Goal: Task Accomplishment & Management: Use online tool/utility

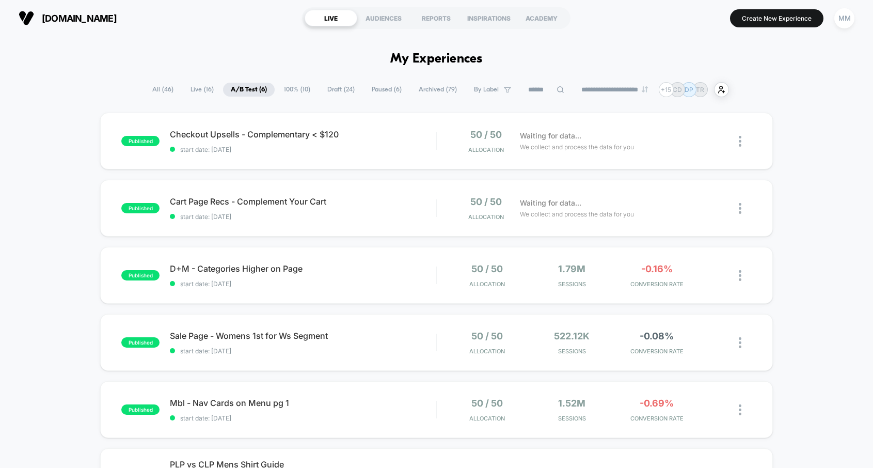
click at [371, 90] on span "Paused ( 6 )" at bounding box center [386, 90] width 45 height 14
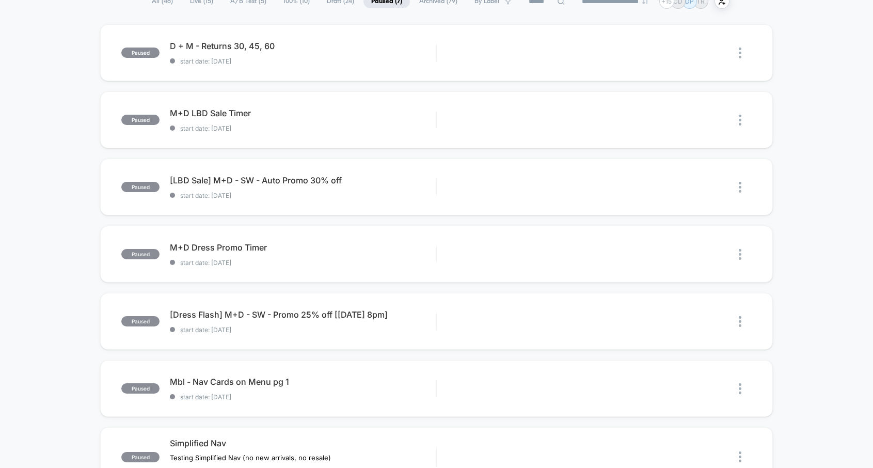
scroll to position [178, 0]
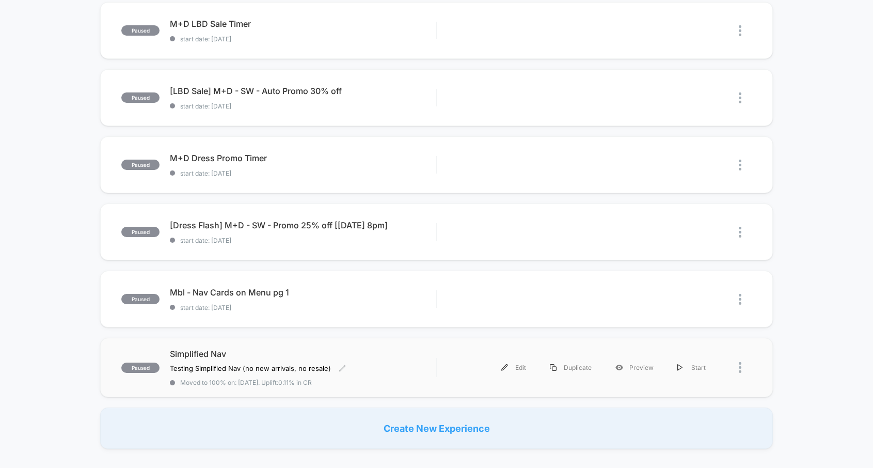
click at [407, 373] on div "Simplified Nav Testing Simplified Nav (no new arrivals, no resale ) Click to ed…" at bounding box center [303, 367] width 266 height 38
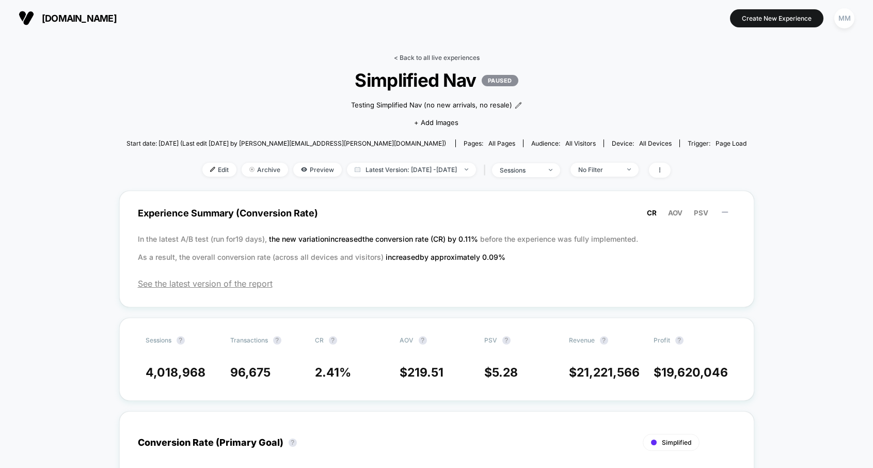
click at [411, 55] on link "< Back to all live experiences" at bounding box center [437, 58] width 86 height 8
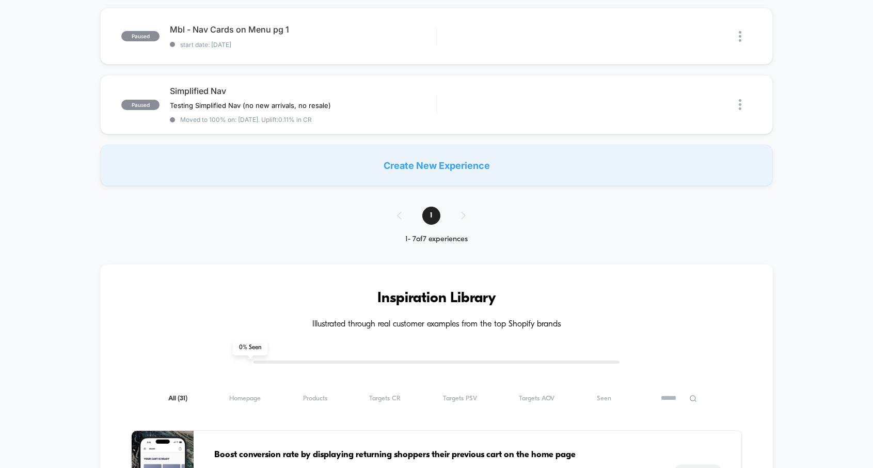
scroll to position [256, 0]
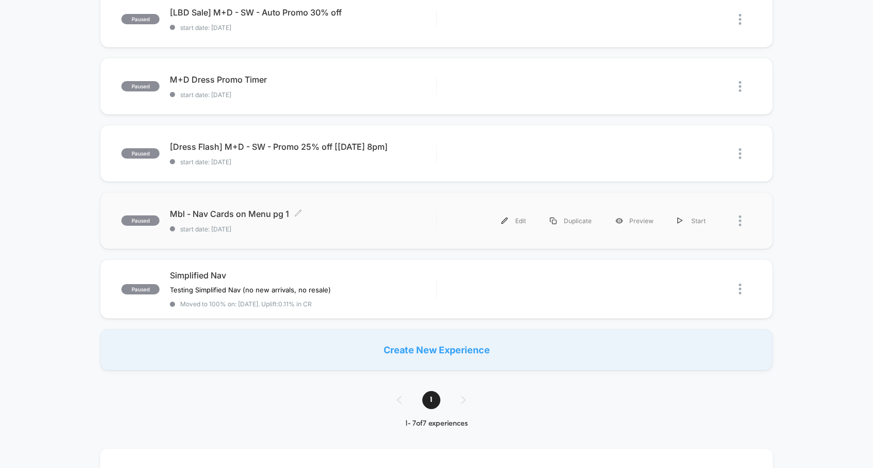
click at [374, 220] on div "Mbl - Nav Cards on Menu pg 1 Click to edit experience details Click to edit exp…" at bounding box center [303, 220] width 266 height 24
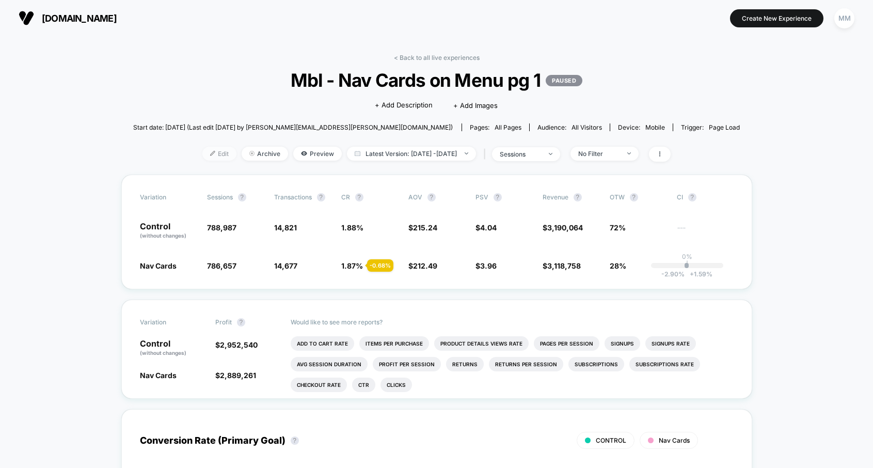
click at [202, 150] on span "Edit" at bounding box center [219, 154] width 34 height 14
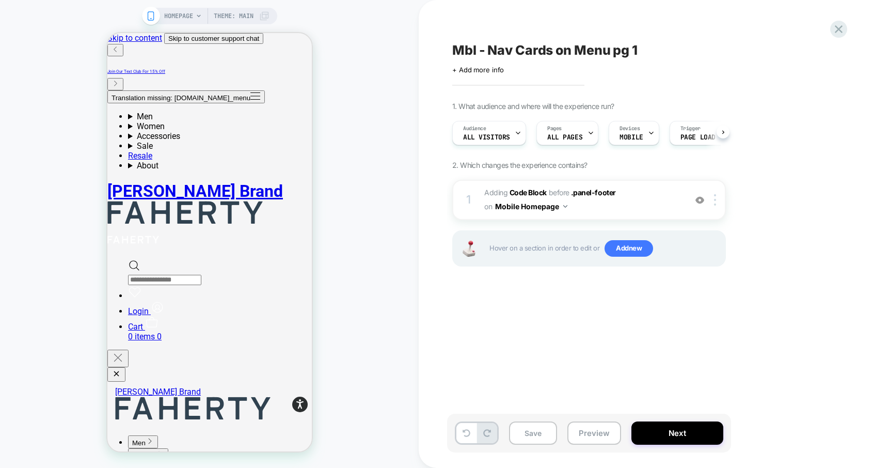
scroll to position [0, 1]
click at [682, 136] on span "Page Load" at bounding box center [697, 137] width 35 height 7
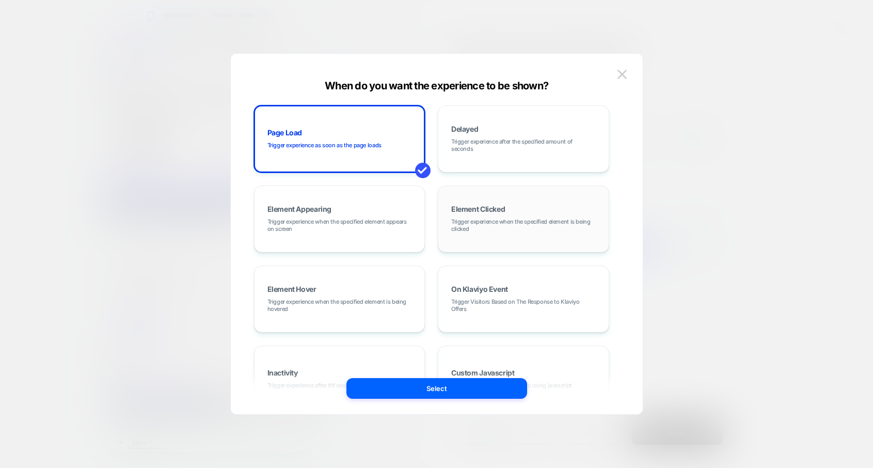
scroll to position [50, 0]
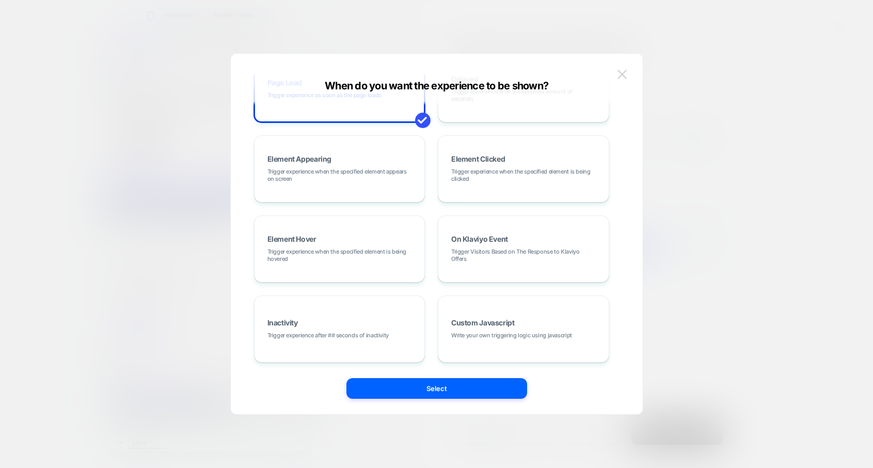
click at [621, 79] on button at bounding box center [621, 74] width 15 height 15
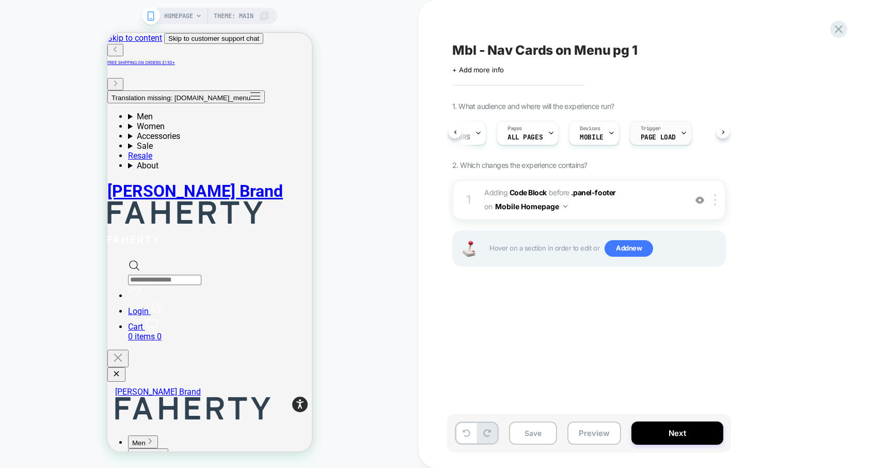
scroll to position [0, 0]
click at [560, 205] on button "Mobile Homepage" at bounding box center [531, 206] width 72 height 15
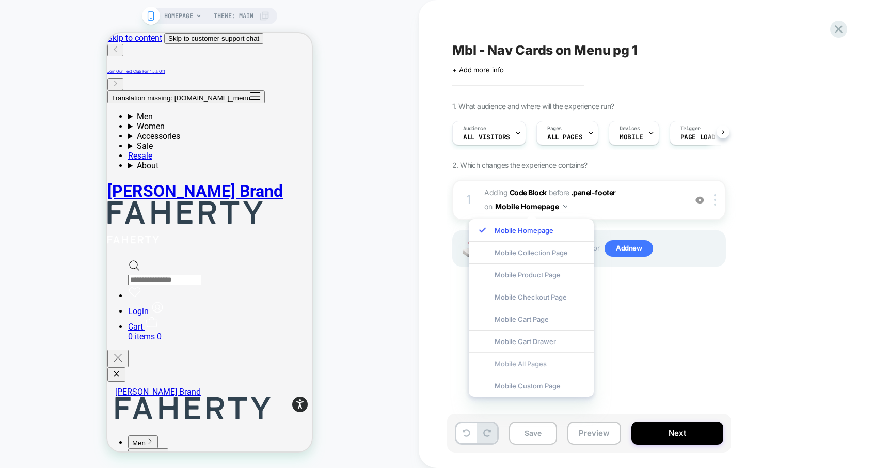
click at [539, 362] on div "Mobile All Pages" at bounding box center [531, 363] width 125 height 22
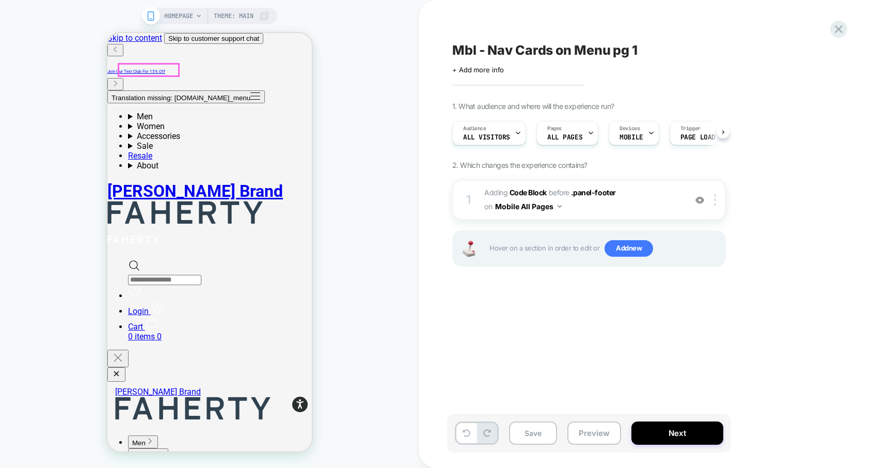
click at [122, 90] on button "Translation missing: [DOMAIN_NAME]_menu" at bounding box center [185, 96] width 157 height 13
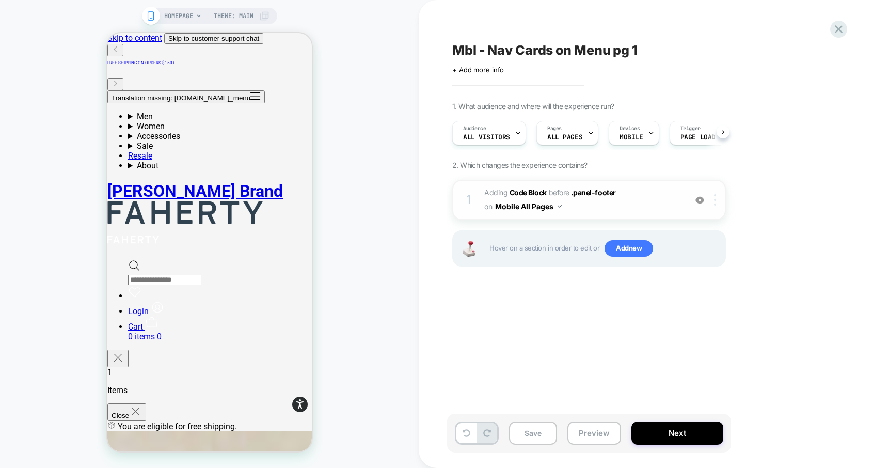
click at [719, 201] on div at bounding box center [716, 199] width 17 height 11
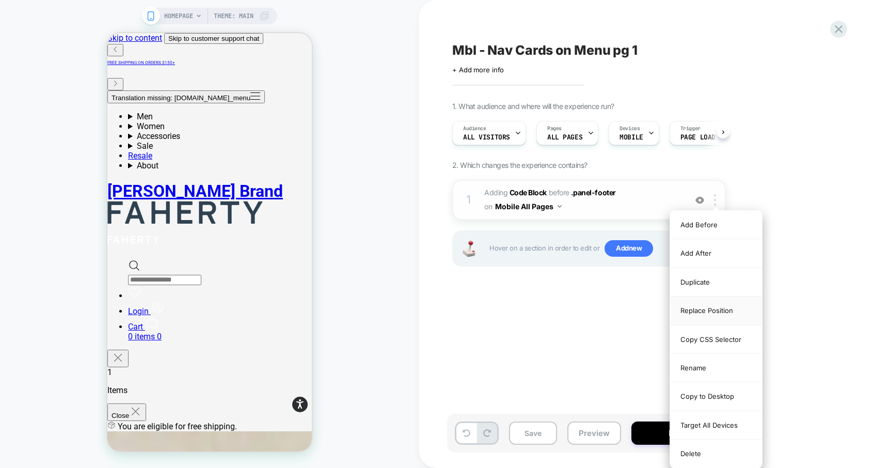
click at [712, 312] on div "Replace Position" at bounding box center [716, 310] width 92 height 28
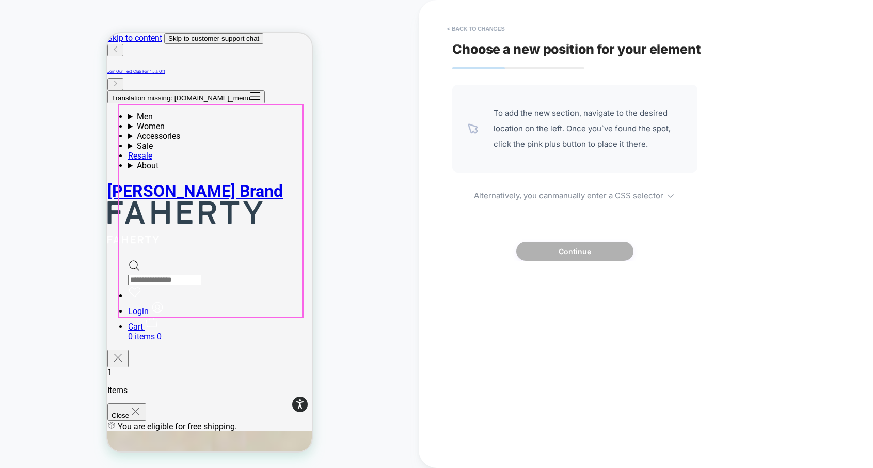
scroll to position [173, 0]
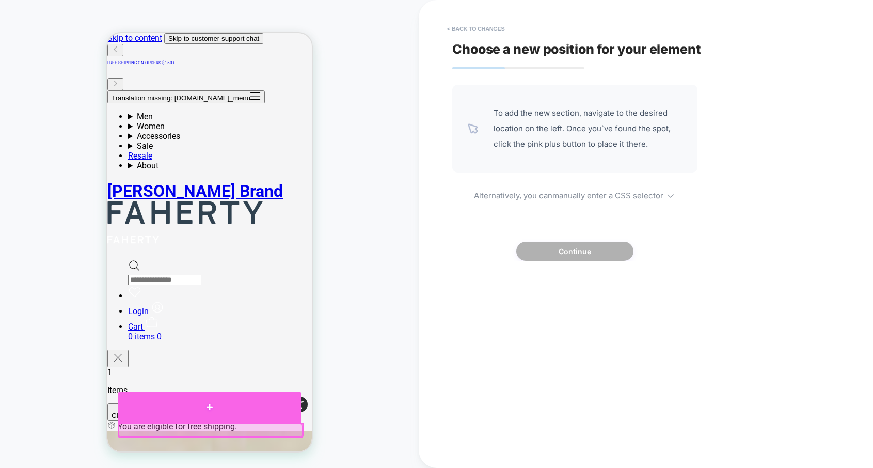
click at [211, 404] on div at bounding box center [209, 406] width 184 height 31
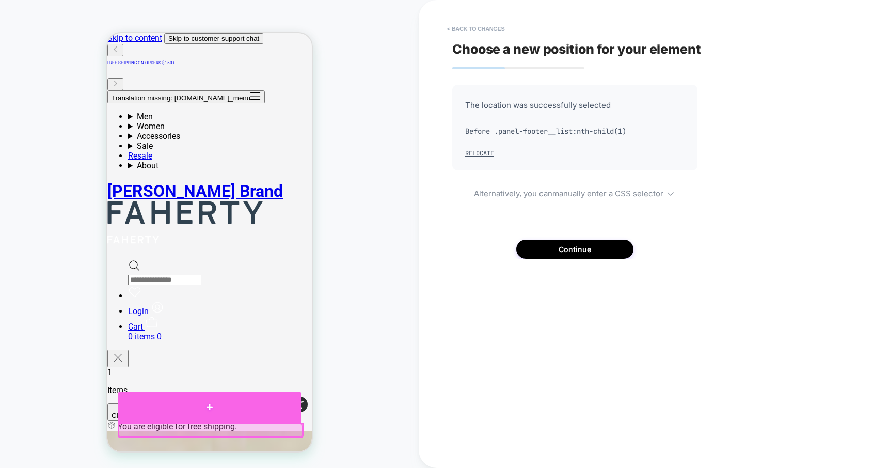
scroll to position [0, 0]
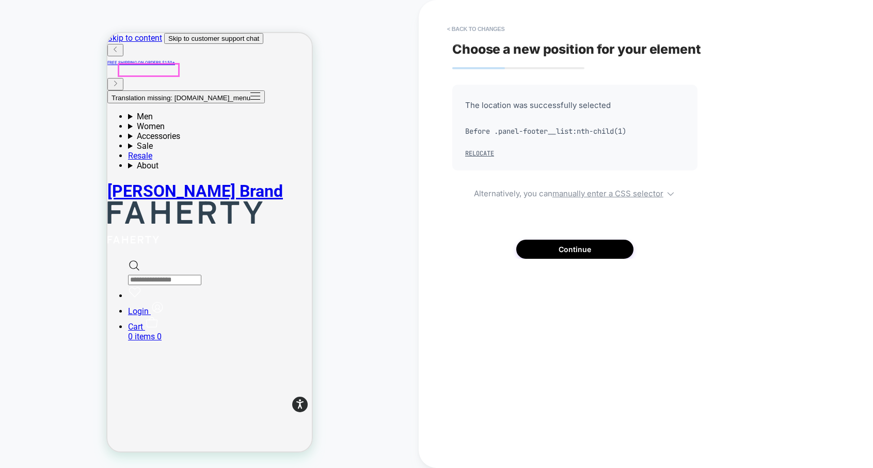
click at [119, 90] on button "Translation missing: [DOMAIN_NAME]_menu" at bounding box center [185, 96] width 157 height 13
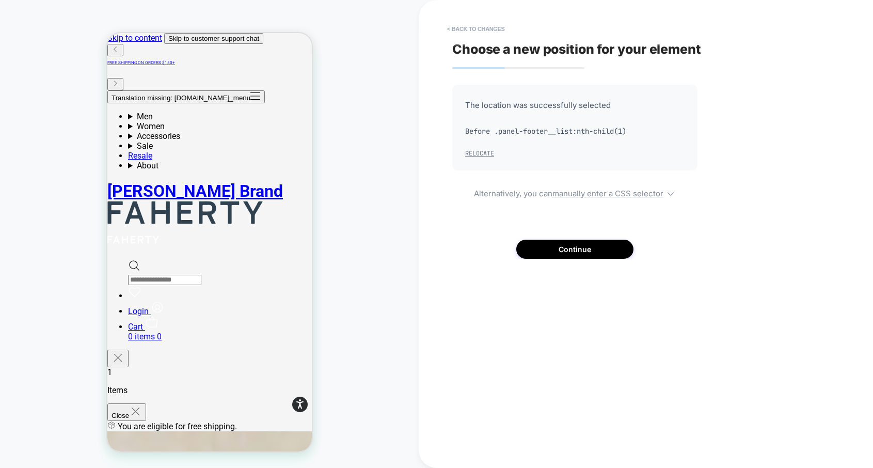
click at [473, 154] on button "Relocate" at bounding box center [479, 153] width 29 height 8
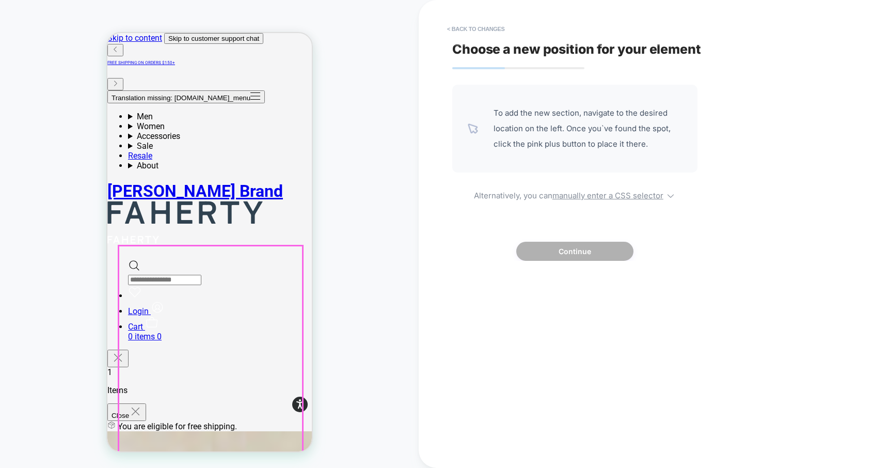
scroll to position [163, 0]
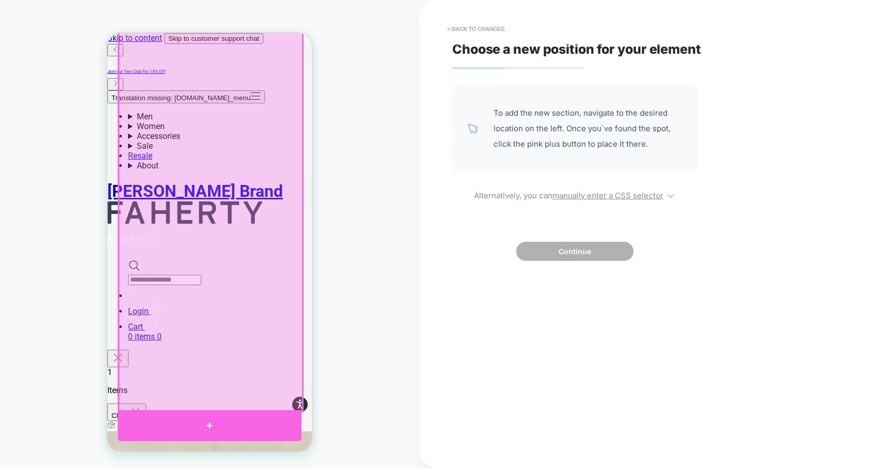
click at [217, 427] on div at bounding box center [209, 425] width 184 height 31
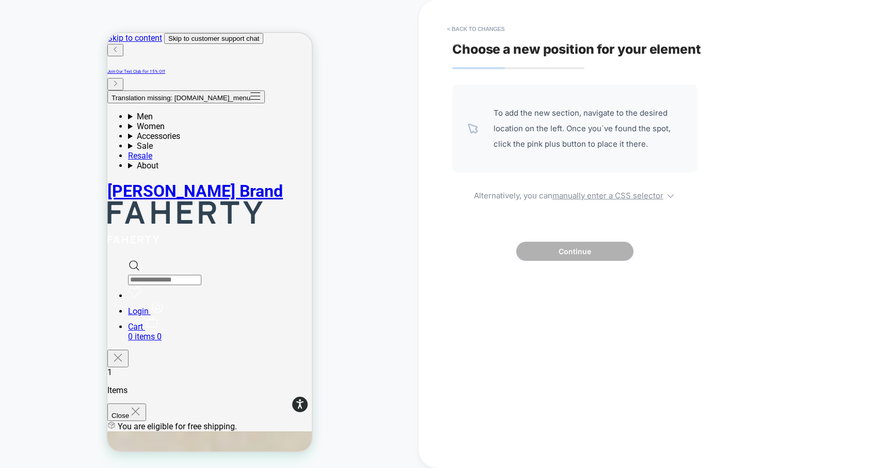
scroll to position [0, 0]
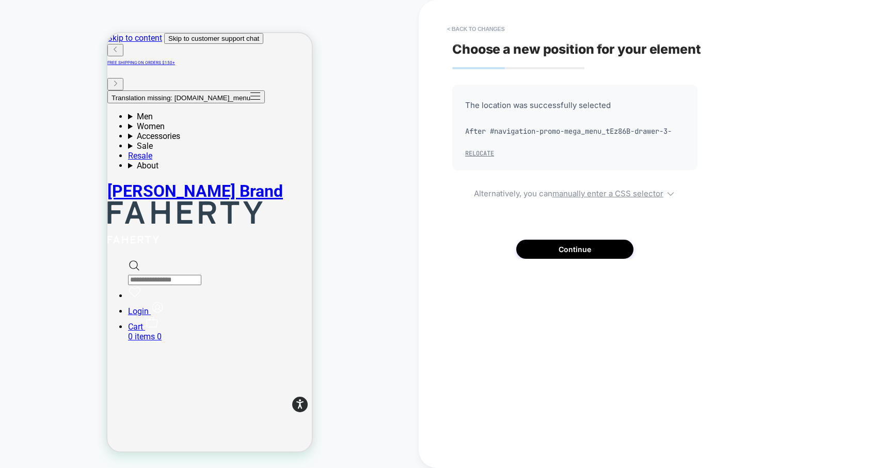
click at [480, 152] on button "Relocate" at bounding box center [479, 153] width 29 height 8
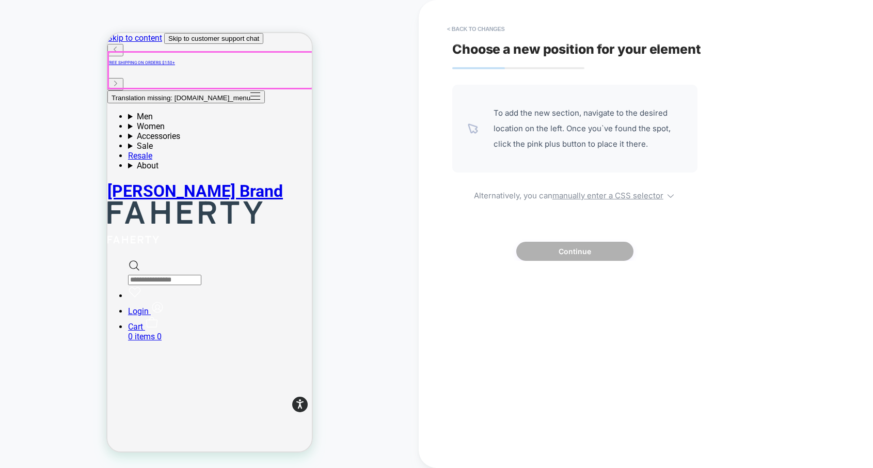
click at [122, 67] on div at bounding box center [210, 70] width 204 height 36
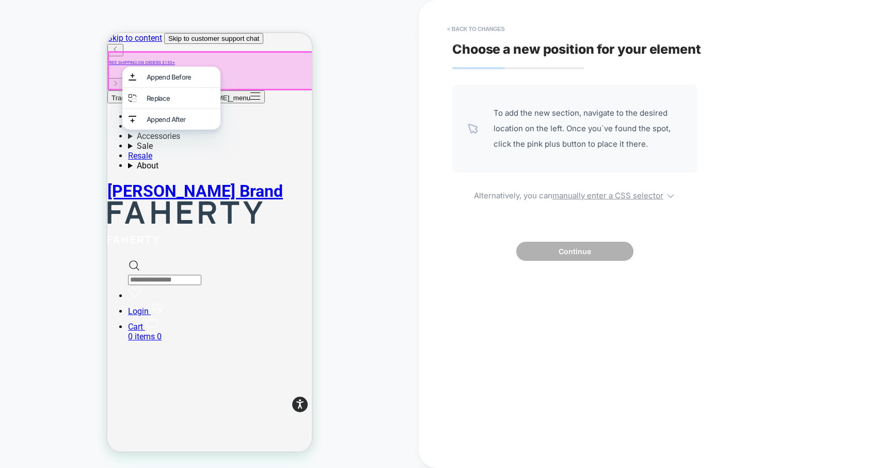
click at [685, 270] on div "Choose a new position for your element To add the new section, navigate to the …" at bounding box center [640, 233] width 387 height 447
click at [484, 26] on button "< Back to changes" at bounding box center [476, 29] width 68 height 17
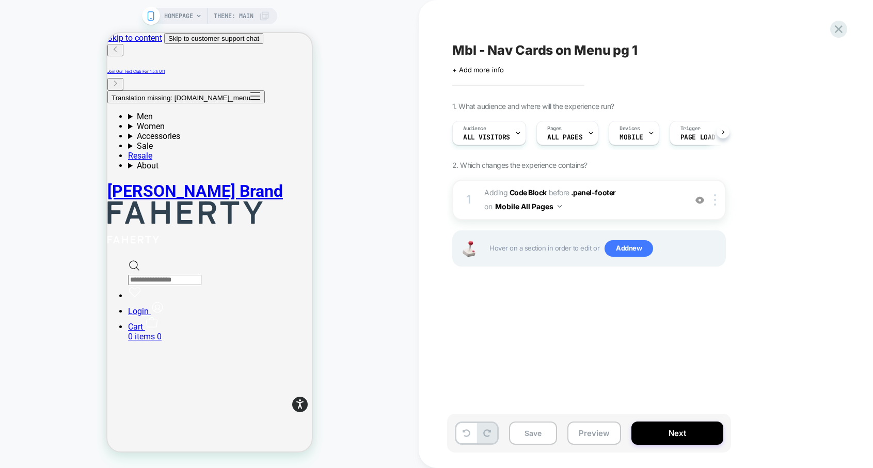
scroll to position [0, 1]
click at [596, 192] on span ".panel-footer" at bounding box center [593, 192] width 45 height 9
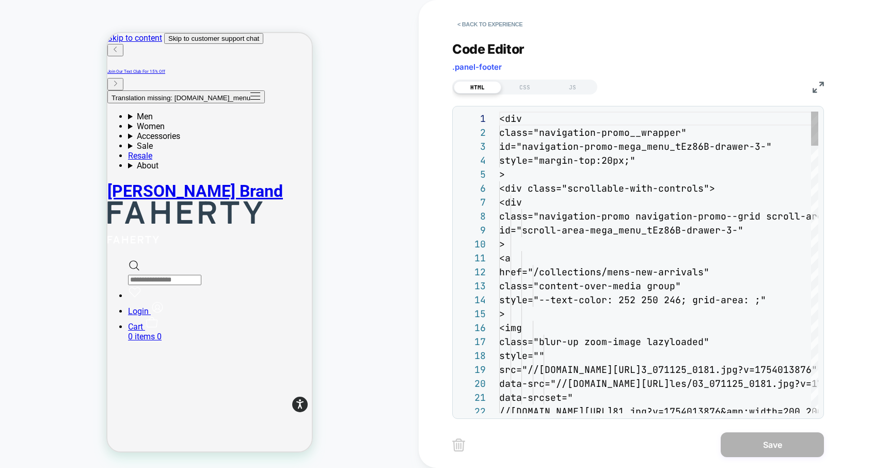
scroll to position [139, 0]
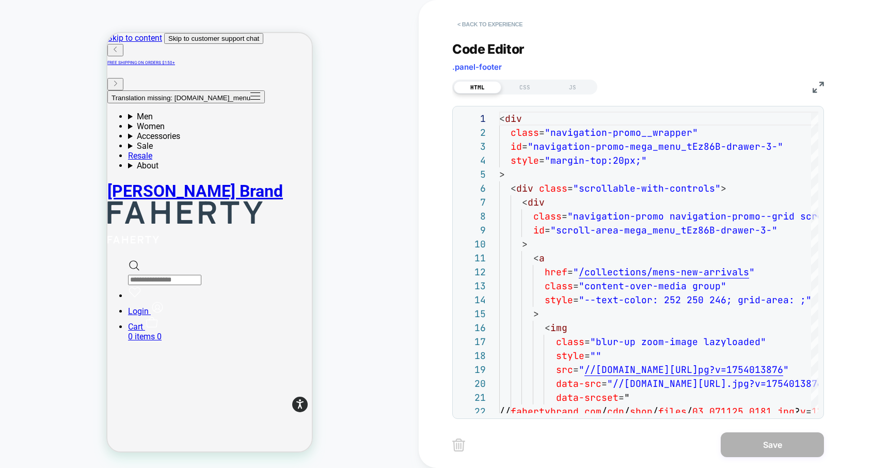
click at [494, 23] on button "< Back to experience" at bounding box center [489, 24] width 75 height 17
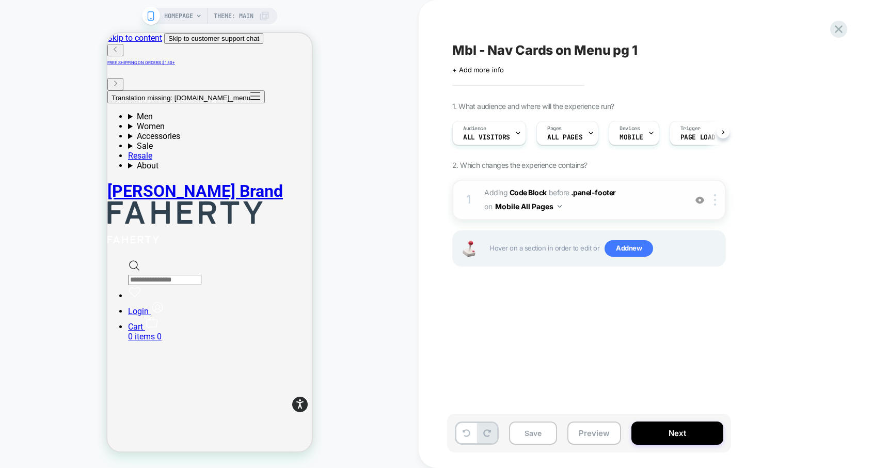
scroll to position [0, 1]
click at [717, 202] on div at bounding box center [716, 199] width 17 height 11
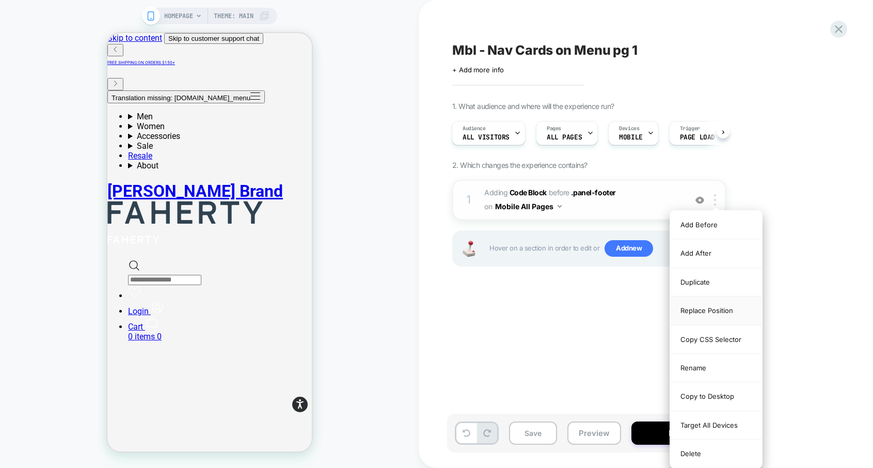
click at [732, 316] on div "Replace Position" at bounding box center [716, 310] width 92 height 28
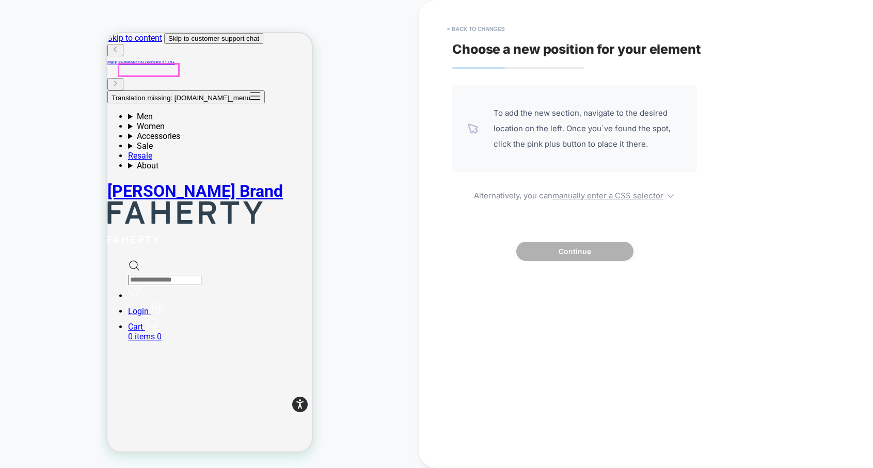
click at [122, 90] on button "Translation missing: [DOMAIN_NAME]_menu" at bounding box center [185, 96] width 157 height 13
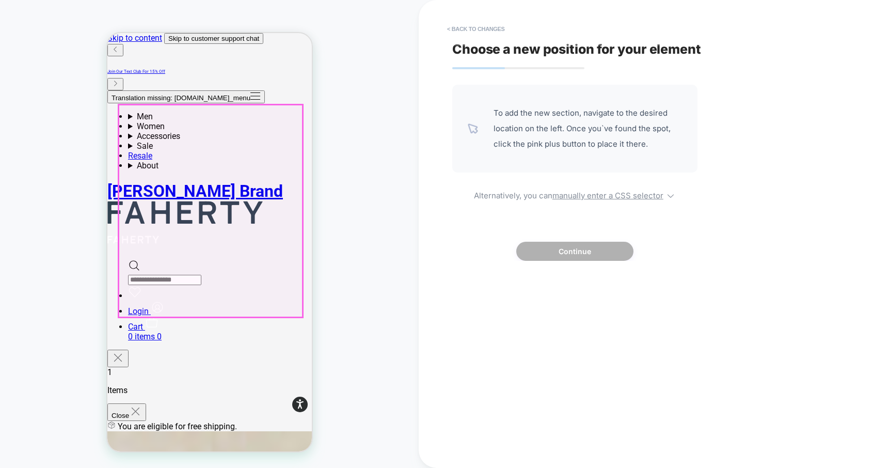
scroll to position [173, 0]
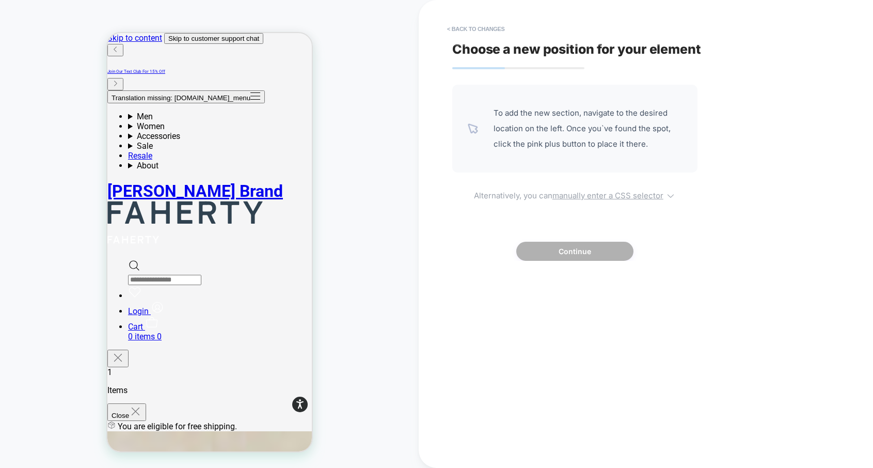
click at [627, 193] on u "manually enter a CSS selector" at bounding box center [607, 195] width 111 height 10
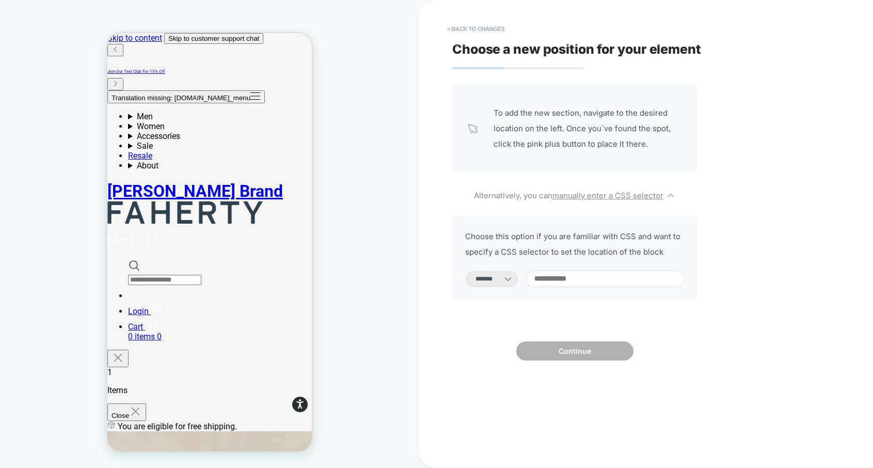
click at [580, 284] on input at bounding box center [605, 278] width 158 height 17
click at [513, 283] on icon at bounding box center [508, 278] width 10 height 10
click at [513, 280] on icon at bounding box center [508, 278] width 10 height 10
click at [480, 283] on select "**********" at bounding box center [491, 278] width 53 height 17
select select "**********"
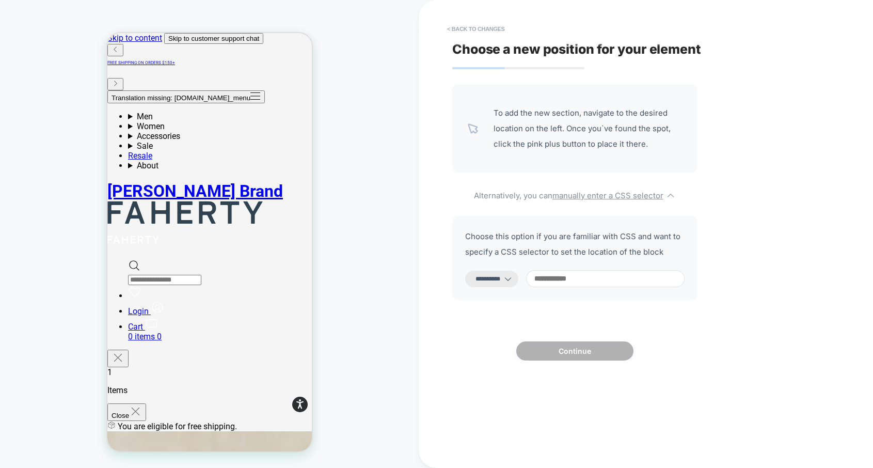
click at [465, 270] on select "**********" at bounding box center [491, 278] width 53 height 17
click at [583, 281] on input at bounding box center [605, 278] width 158 height 17
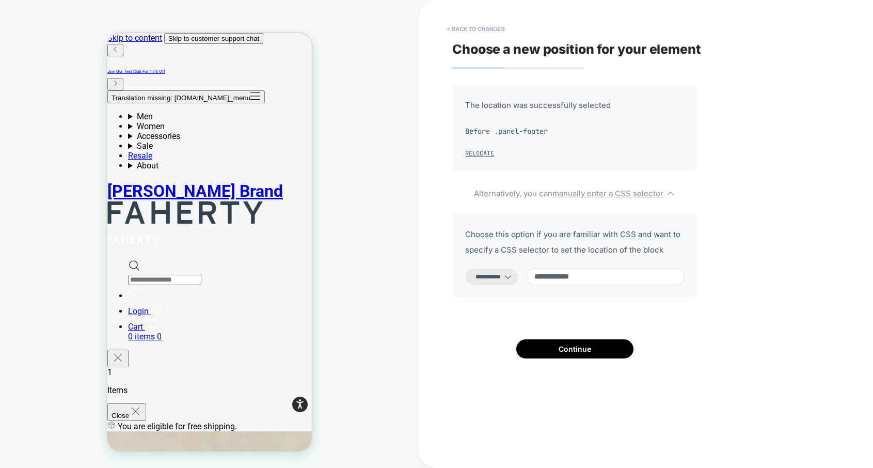
type input "**********"
click at [501, 281] on select "**********" at bounding box center [491, 276] width 53 height 17
select select "*********"
click at [465, 268] on select "**********" at bounding box center [491, 276] width 53 height 17
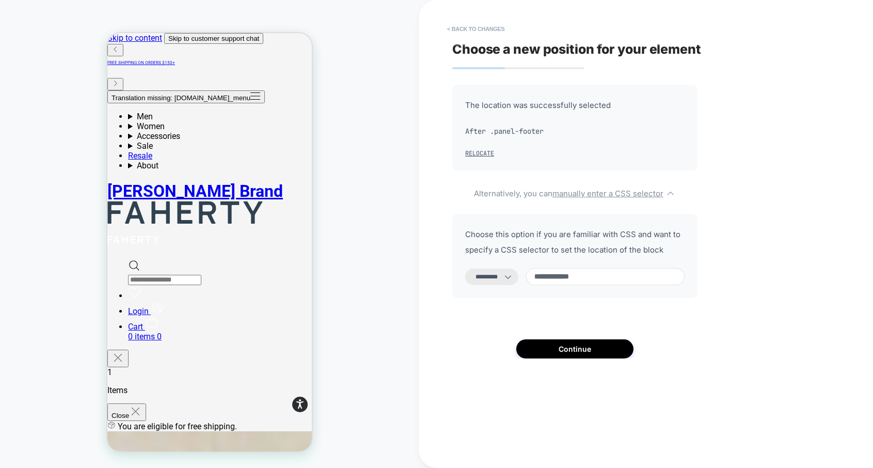
drag, startPoint x: 639, startPoint y: 280, endPoint x: 654, endPoint y: 280, distance: 15.0
click at [654, 280] on input "**********" at bounding box center [605, 276] width 158 height 17
paste input "***"
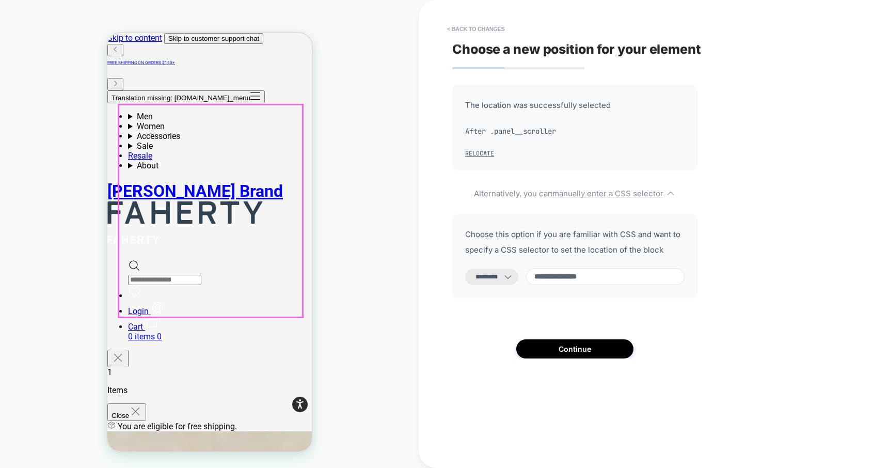
scroll to position [173, 0]
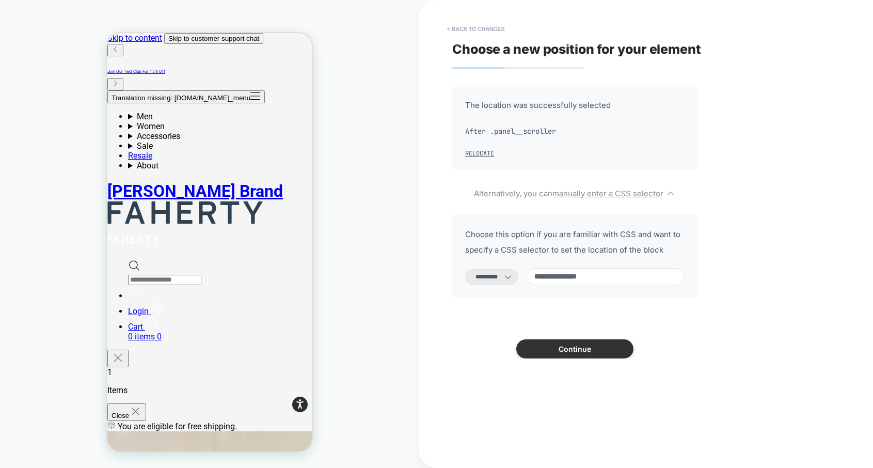
type input "**********"
click at [568, 356] on button "Continue" at bounding box center [574, 348] width 117 height 19
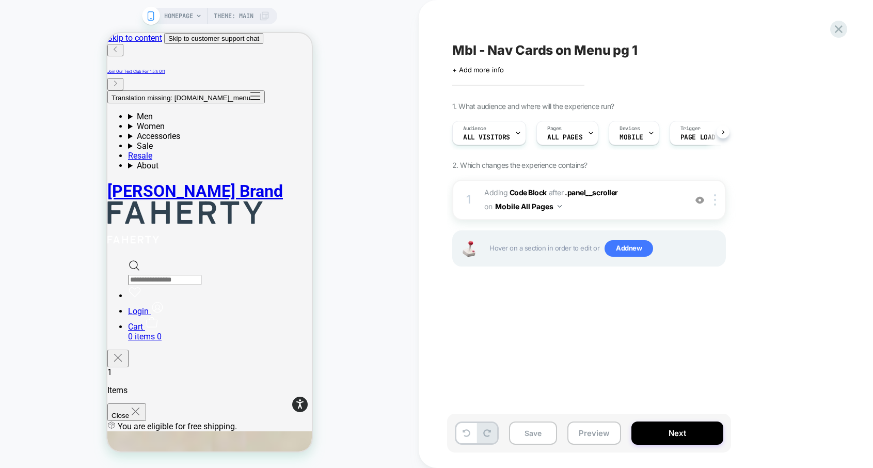
scroll to position [0, 1]
click at [539, 437] on button "Save" at bounding box center [533, 432] width 48 height 23
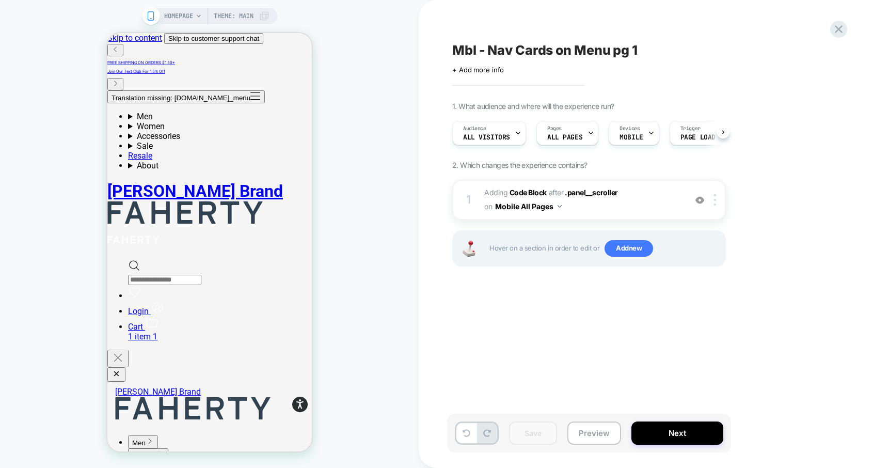
scroll to position [0, 1]
click at [124, 90] on button "Translation missing: [DOMAIN_NAME]_menu" at bounding box center [185, 96] width 157 height 13
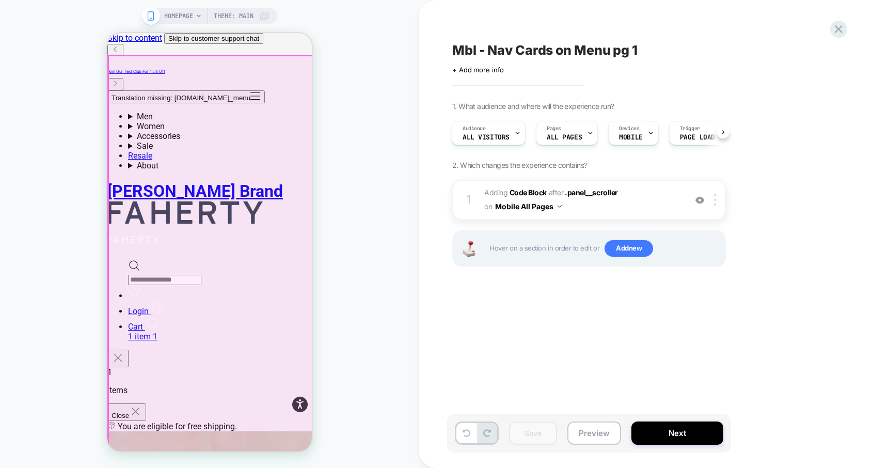
scroll to position [0, 0]
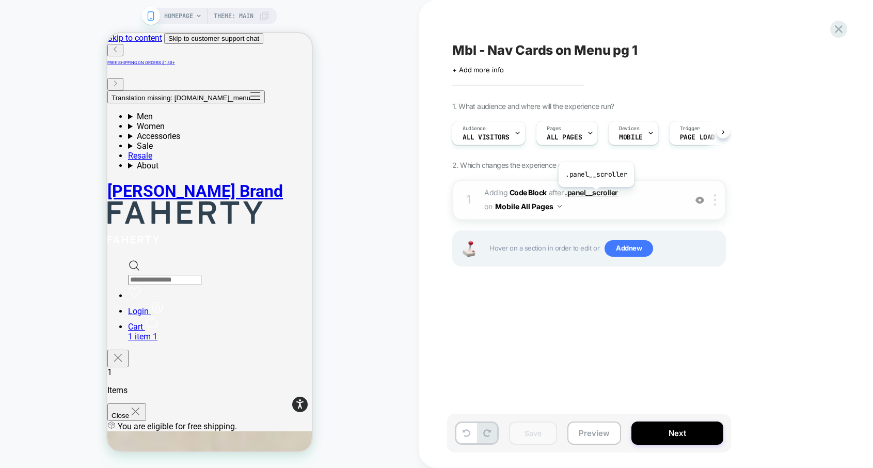
click at [595, 194] on span ".panel__scroller" at bounding box center [591, 192] width 53 height 9
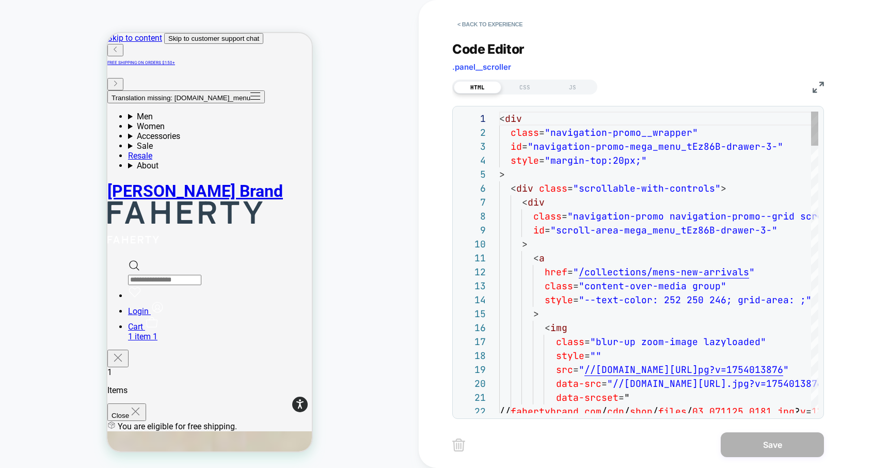
scroll to position [139, 0]
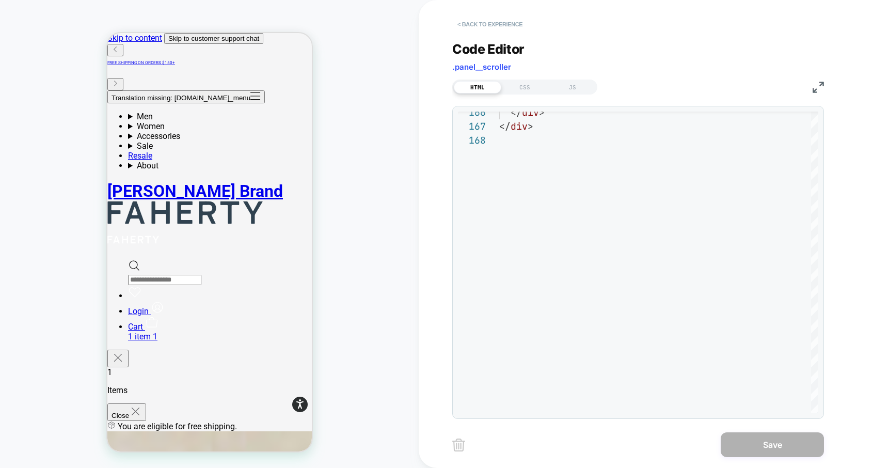
click at [487, 22] on button "< Back to experience" at bounding box center [489, 24] width 75 height 17
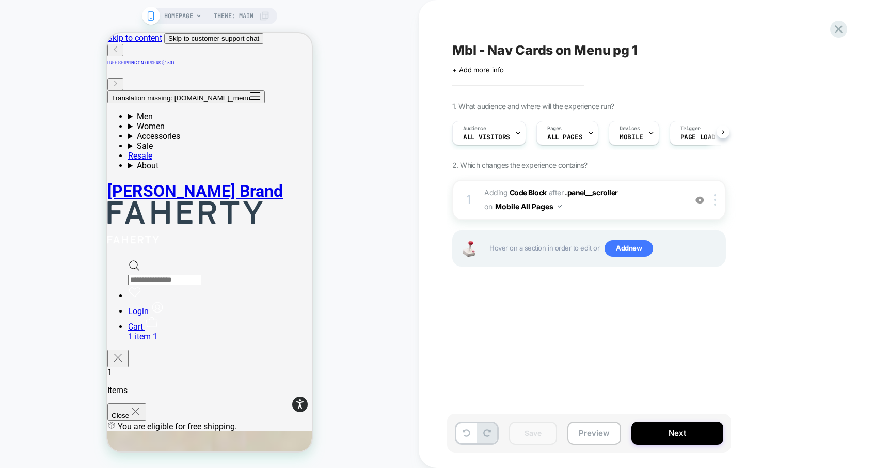
scroll to position [0, 1]
click at [534, 194] on b "Code Block" at bounding box center [527, 192] width 37 height 9
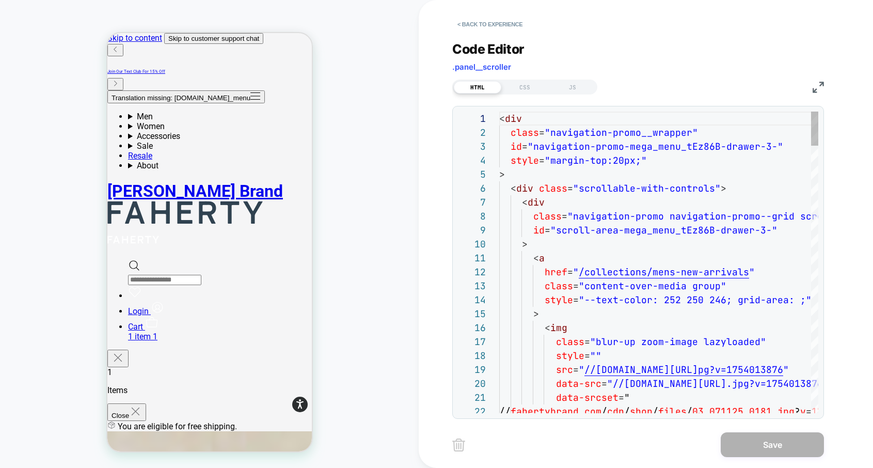
scroll to position [139, 0]
click at [485, 24] on button "< Back to experience" at bounding box center [489, 24] width 75 height 17
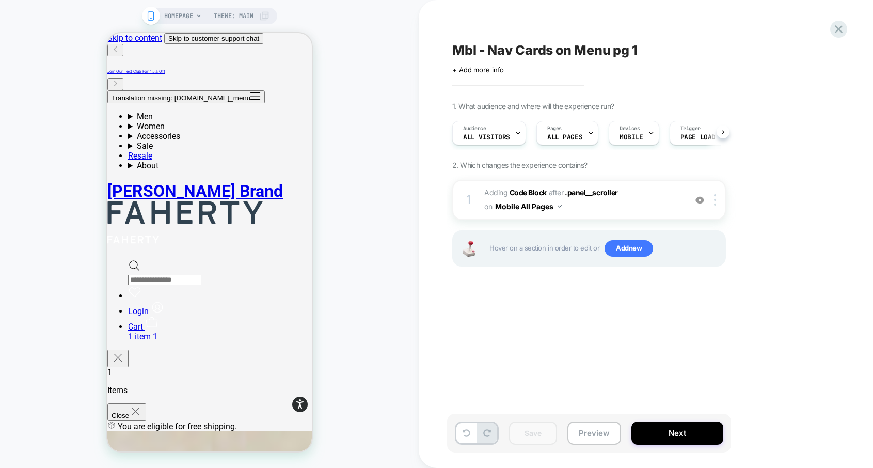
scroll to position [0, 1]
click at [529, 193] on b "Code Block" at bounding box center [527, 192] width 37 height 9
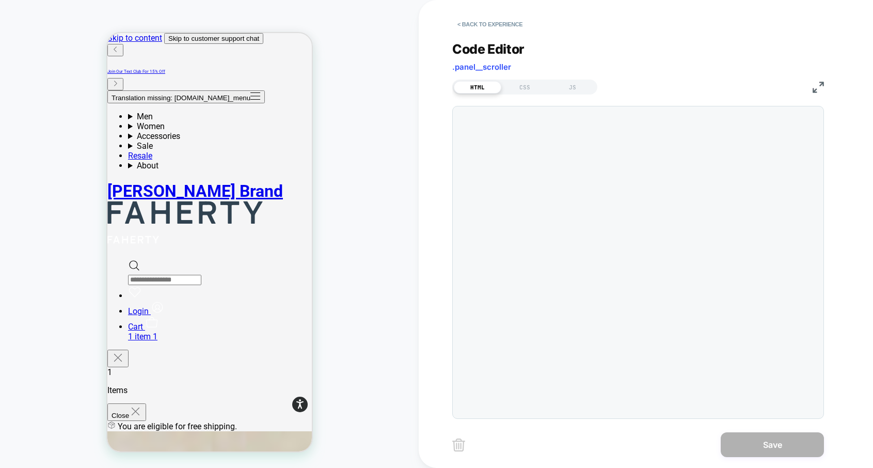
scroll to position [139, 0]
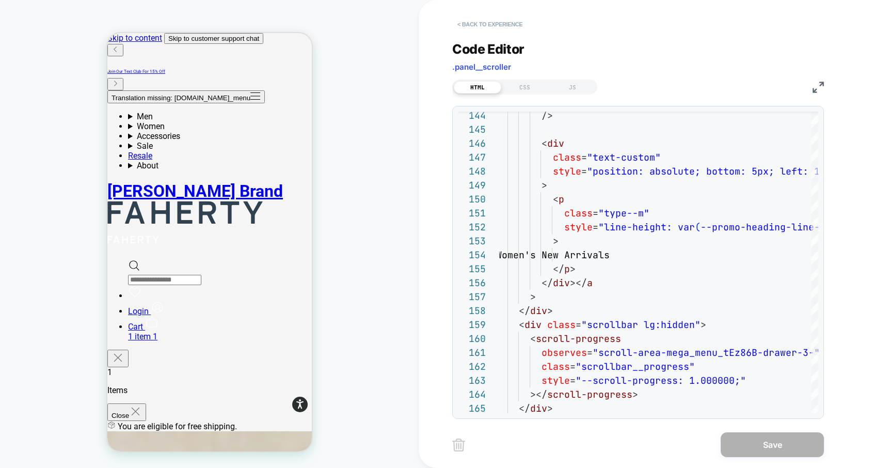
click at [492, 20] on button "< Back to experience" at bounding box center [489, 24] width 75 height 17
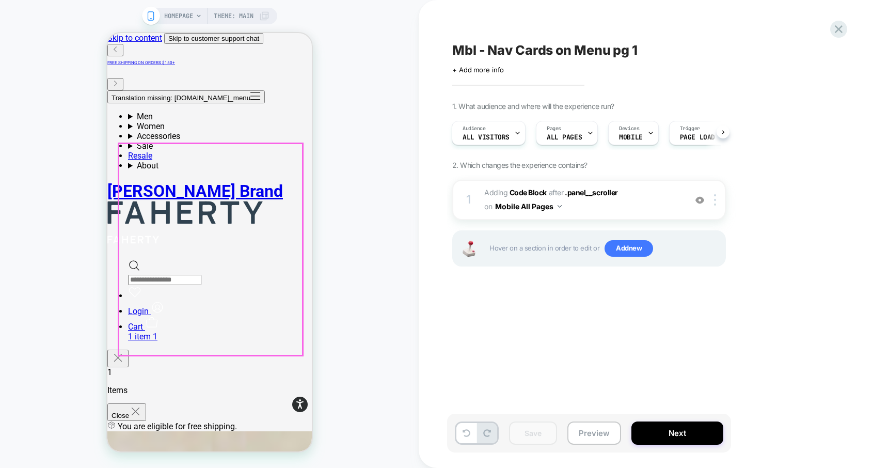
scroll to position [0, 0]
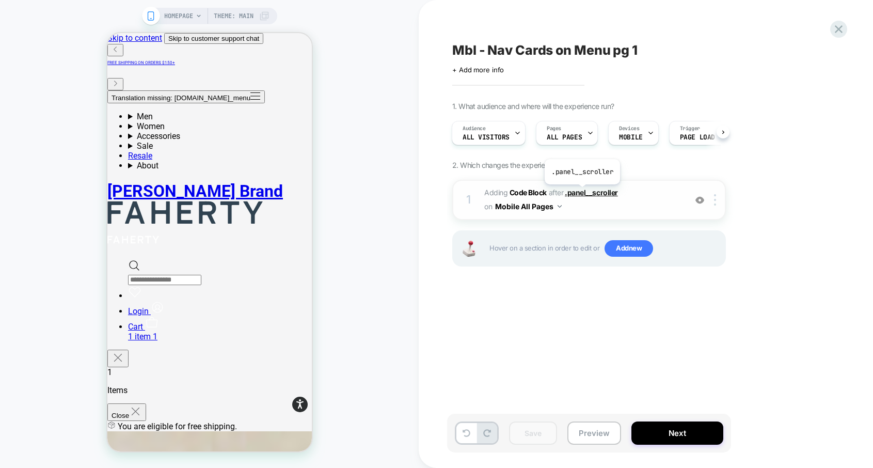
click at [582, 192] on span ".panel__scroller" at bounding box center [591, 192] width 53 height 9
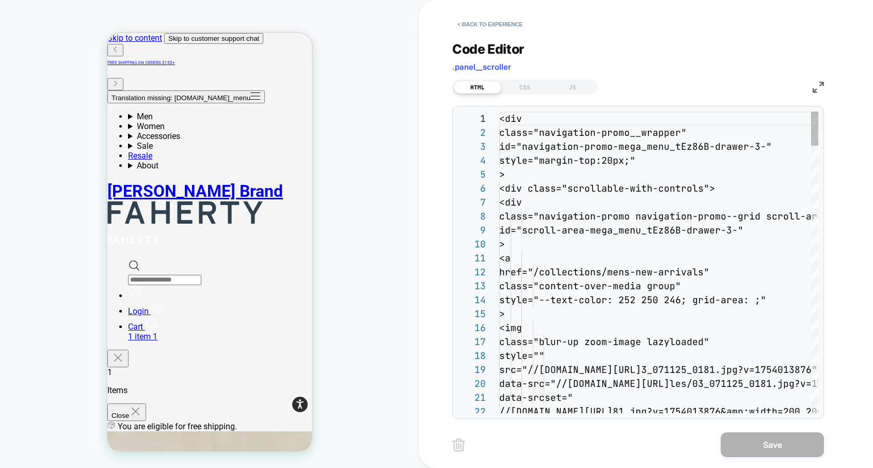
scroll to position [139, 0]
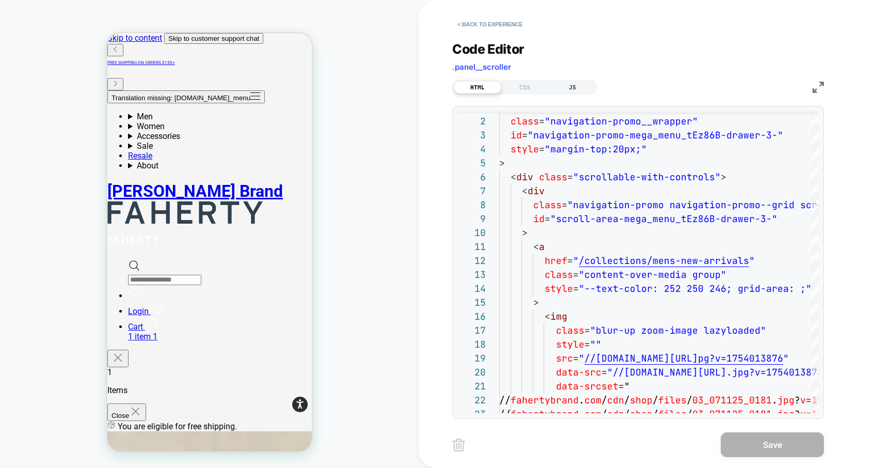
drag, startPoint x: 528, startPoint y: 91, endPoint x: 558, endPoint y: 89, distance: 29.5
click at [529, 91] on div "CSS" at bounding box center [524, 87] width 47 height 12
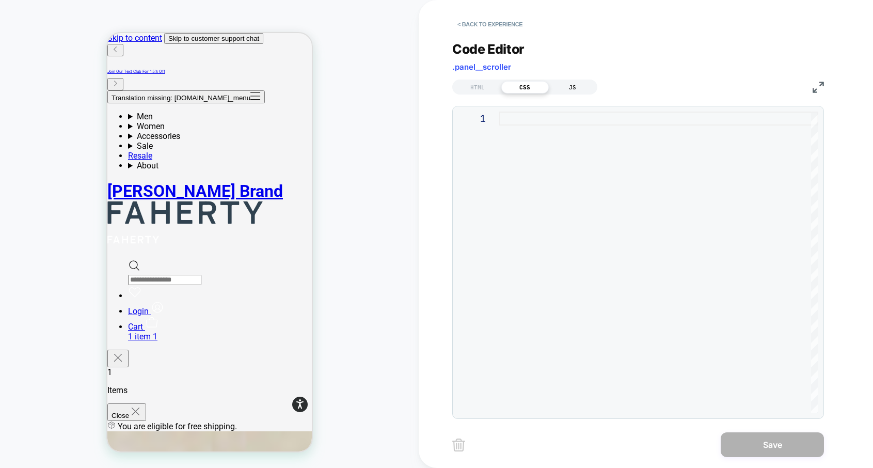
click at [563, 88] on div "JS" at bounding box center [572, 87] width 47 height 12
click at [479, 86] on div "HTML" at bounding box center [477, 87] width 47 height 12
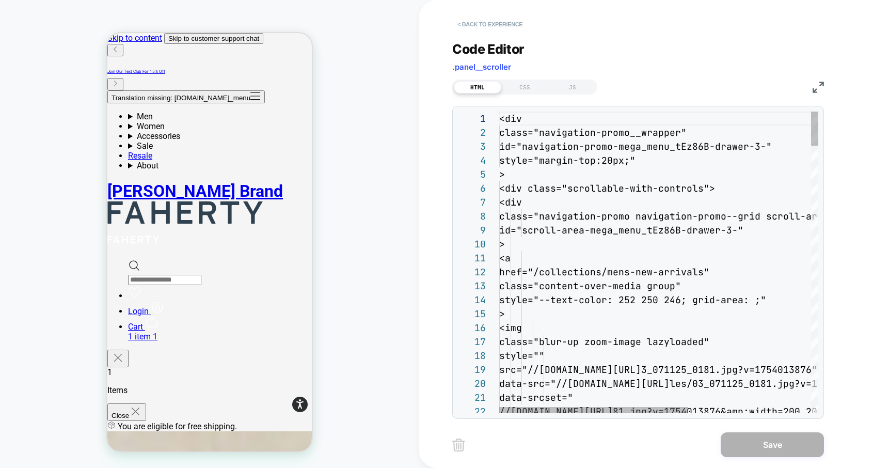
click at [502, 26] on button "< Back to experience" at bounding box center [489, 24] width 75 height 17
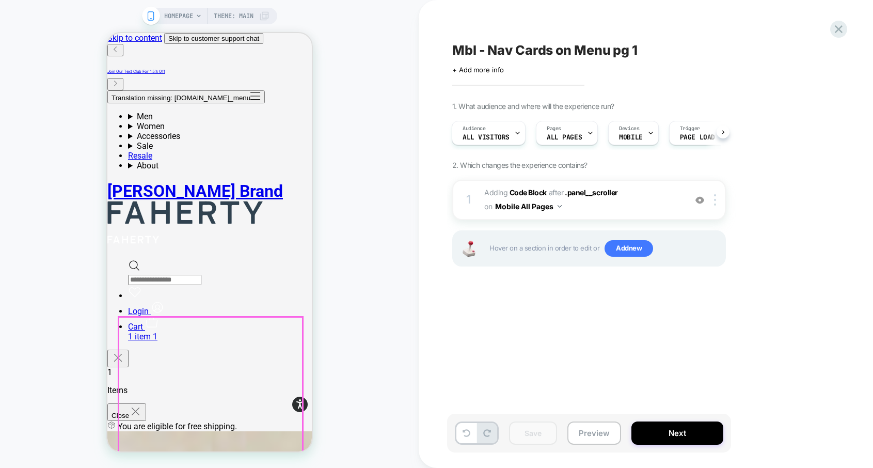
scroll to position [173, 0]
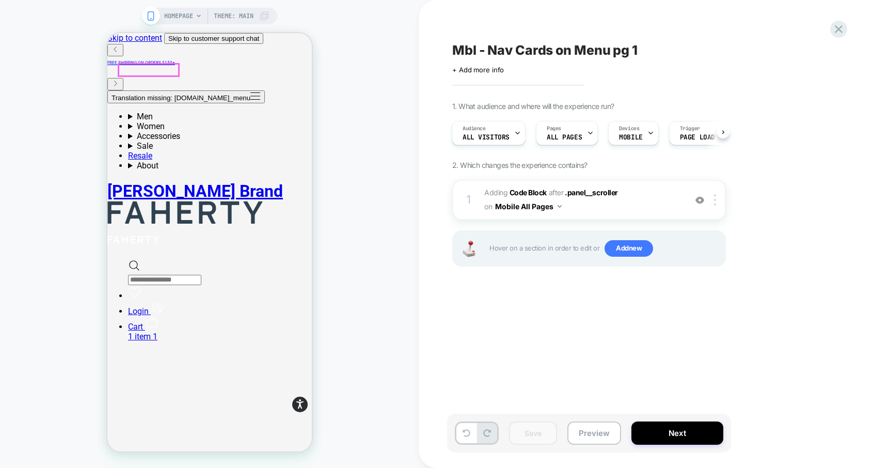
click at [119, 90] on button "Translation missing: [DOMAIN_NAME]_menu" at bounding box center [185, 96] width 157 height 13
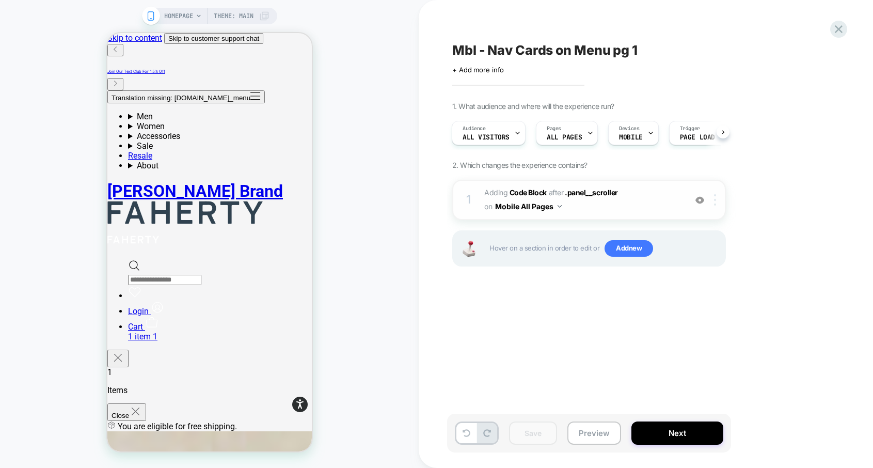
click at [716, 201] on div at bounding box center [716, 199] width 17 height 11
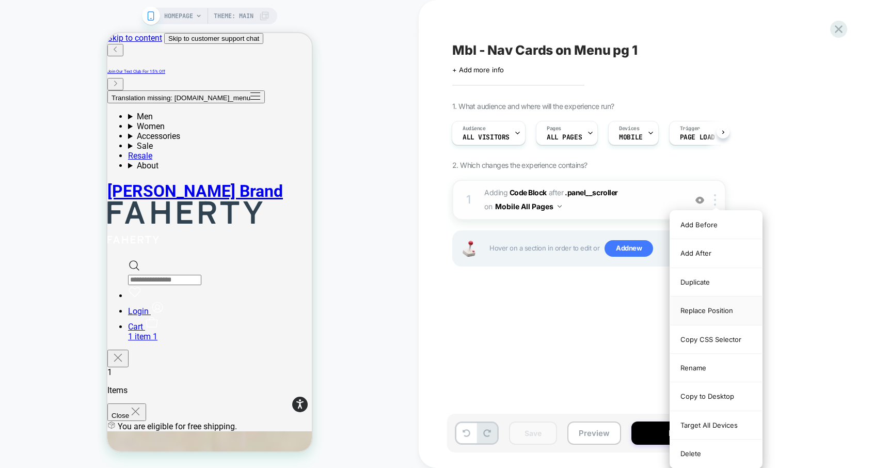
click at [715, 305] on div "Replace Position" at bounding box center [716, 310] width 92 height 28
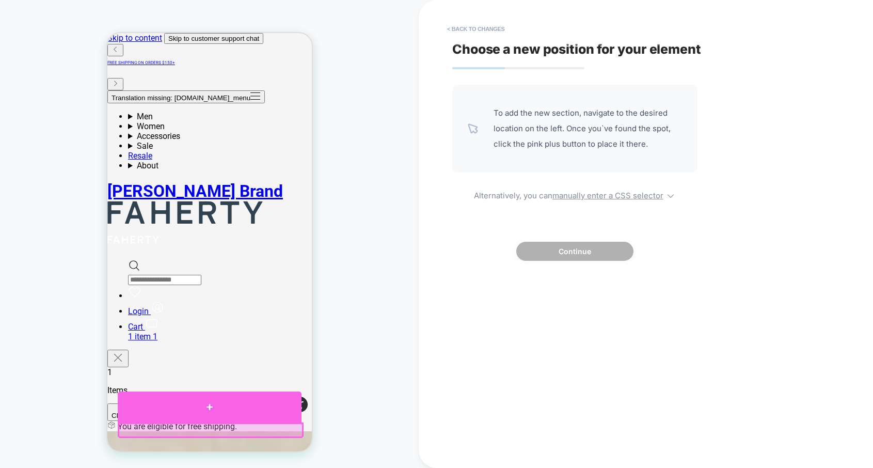
click at [198, 399] on div at bounding box center [209, 406] width 184 height 31
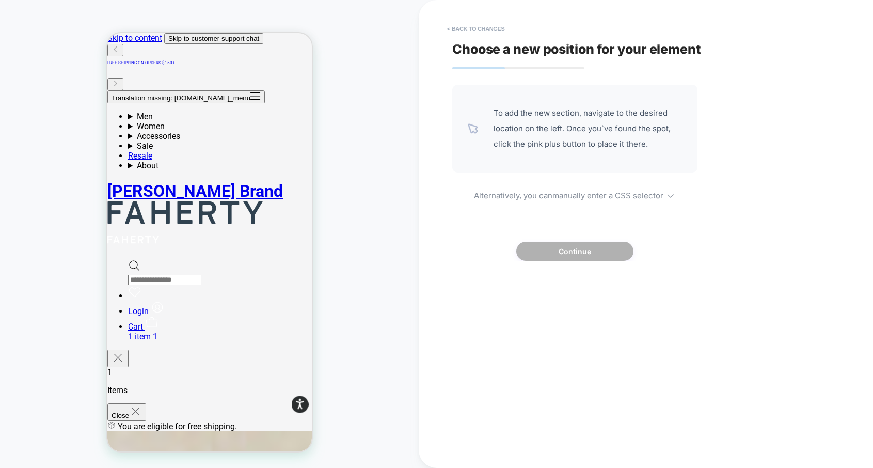
scroll to position [0, 0]
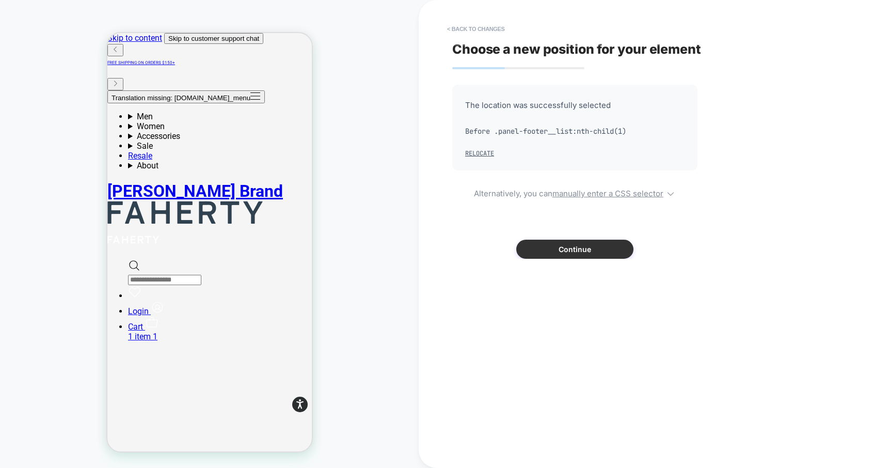
click at [589, 251] on button "Continue" at bounding box center [574, 248] width 117 height 19
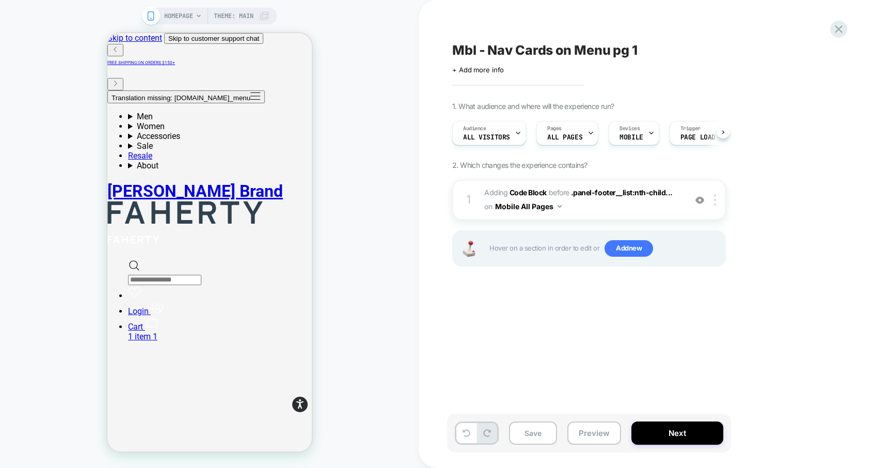
scroll to position [0, 1]
click at [126, 90] on button "Translation missing: [DOMAIN_NAME]_menu" at bounding box center [185, 96] width 157 height 13
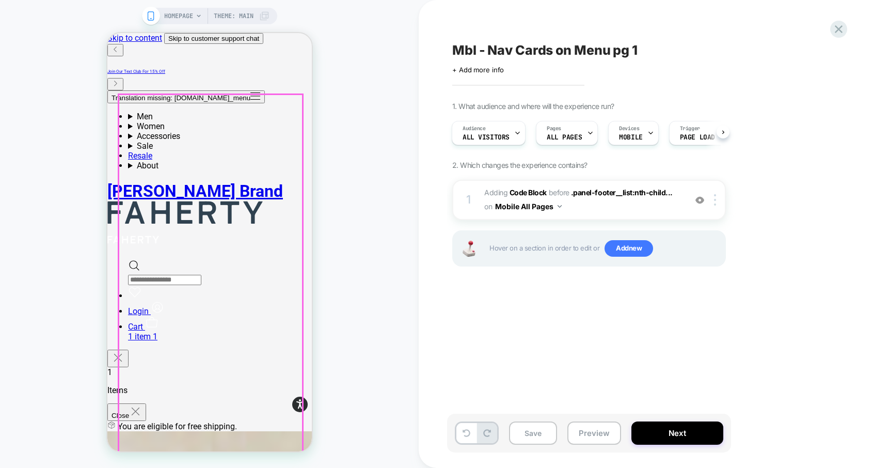
scroll to position [0, 0]
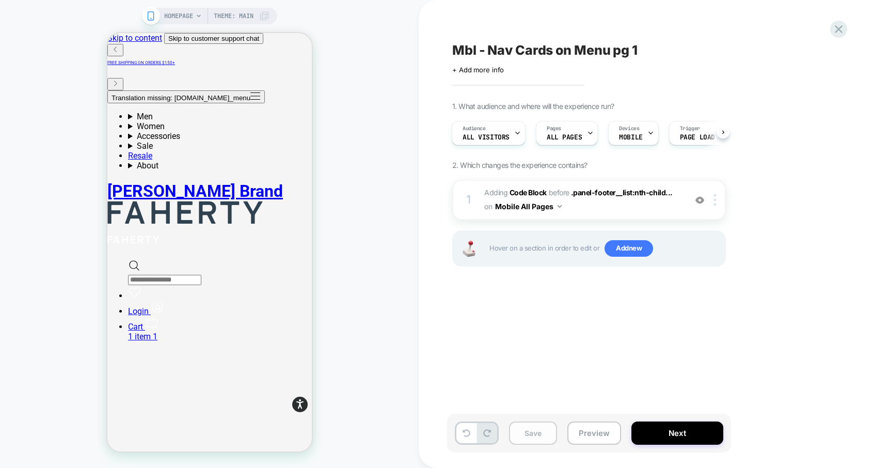
click at [534, 439] on button "Save" at bounding box center [533, 432] width 48 height 23
click at [577, 438] on button "Preview" at bounding box center [594, 432] width 54 height 23
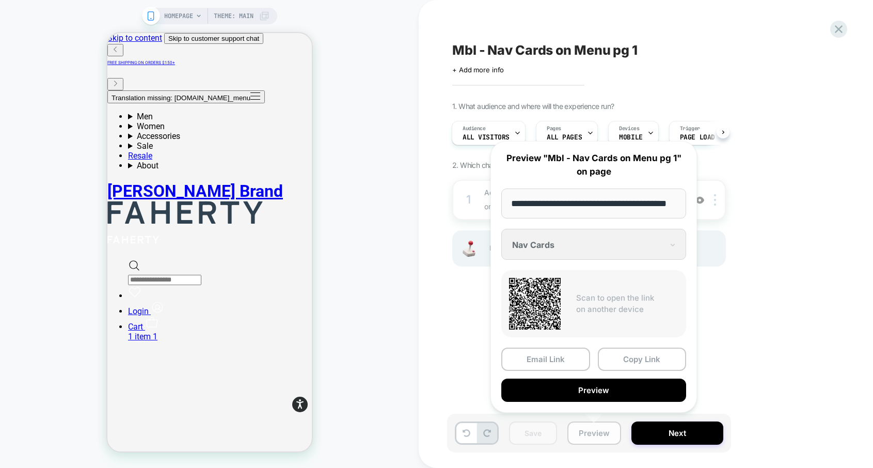
scroll to position [0, 23]
click at [586, 384] on button "Preview" at bounding box center [593, 390] width 185 height 23
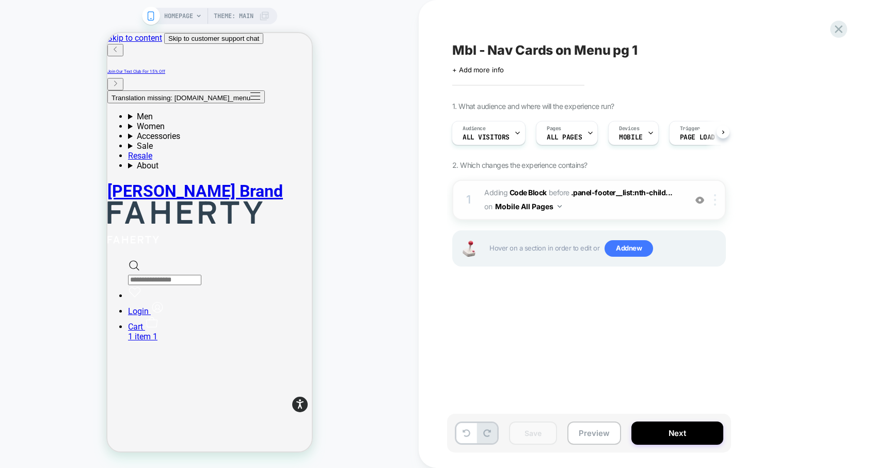
click at [721, 199] on div at bounding box center [716, 199] width 17 height 11
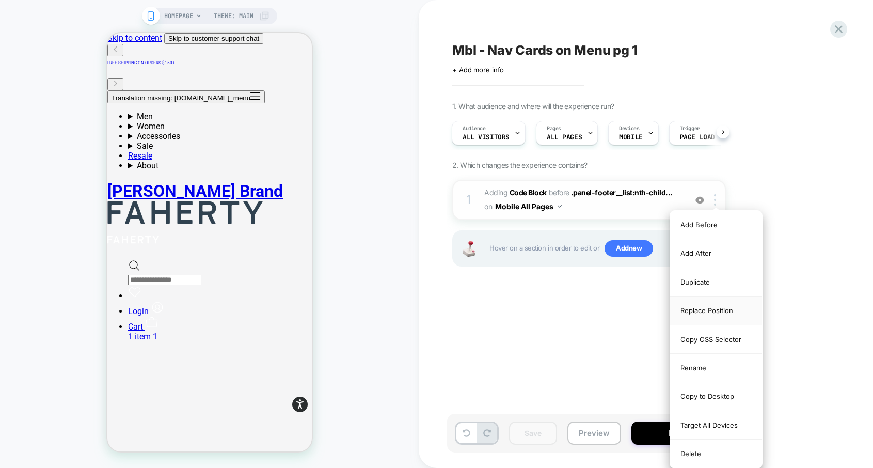
click at [729, 314] on div "Replace Position" at bounding box center [716, 310] width 92 height 28
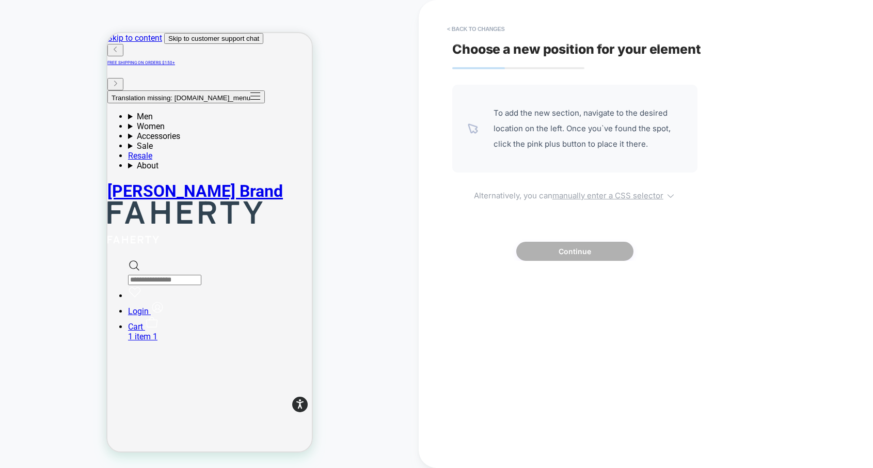
click at [619, 196] on u "manually enter a CSS selector" at bounding box center [607, 195] width 111 height 10
select select "*******"
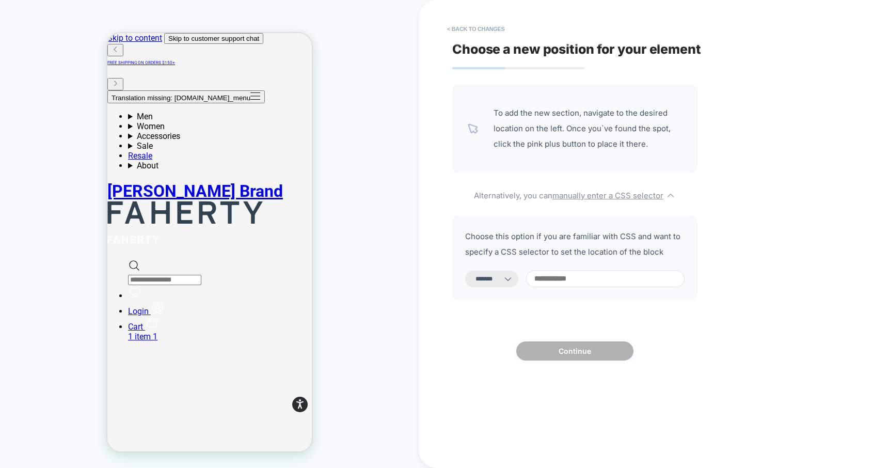
click at [558, 277] on input at bounding box center [605, 278] width 158 height 17
paste input "**********"
type input "**********"
select select "*********"
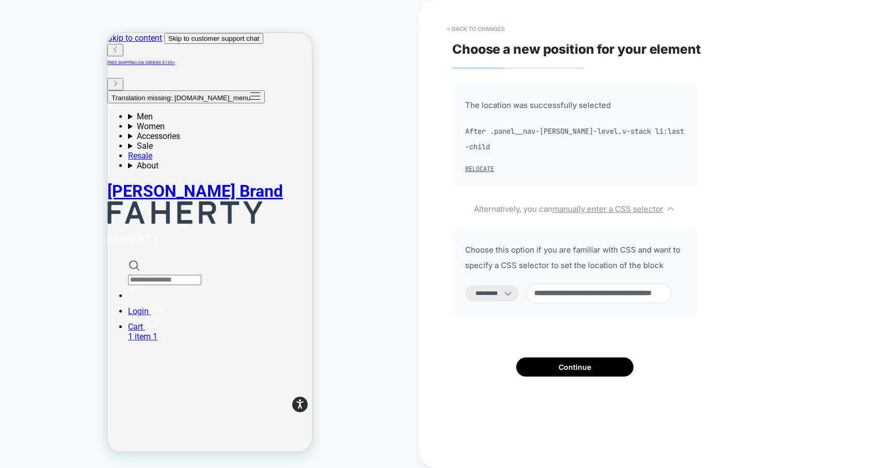
type input "**********"
drag, startPoint x: 513, startPoint y: 276, endPoint x: 512, endPoint y: 282, distance: 6.3
click at [513, 275] on div "**********" at bounding box center [574, 272] width 245 height 87
click at [512, 294] on select "**********" at bounding box center [491, 293] width 53 height 17
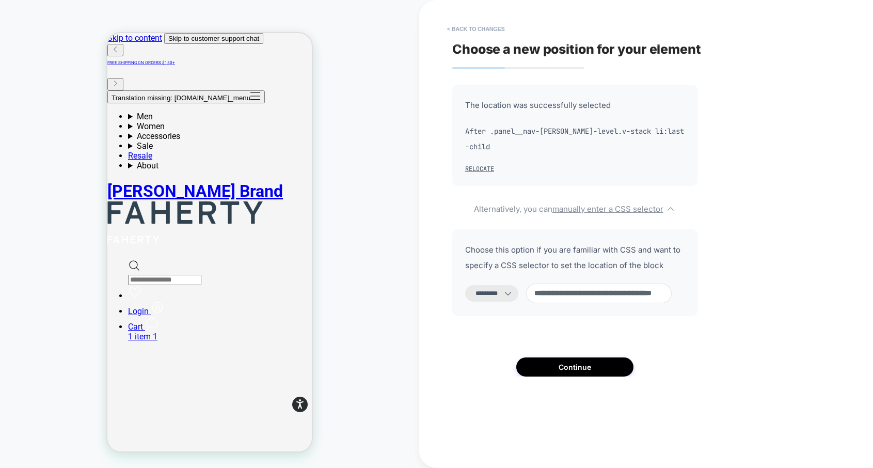
click at [465, 285] on select "**********" at bounding box center [491, 293] width 53 height 17
click at [577, 371] on button "Continue" at bounding box center [574, 366] width 117 height 19
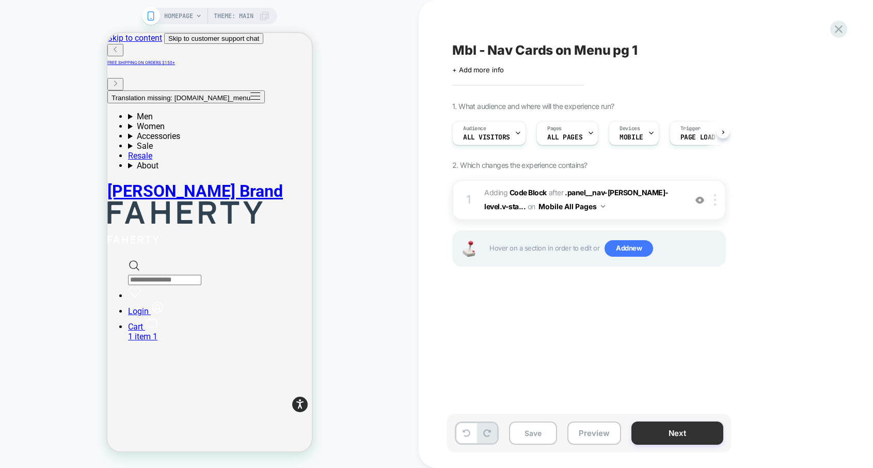
scroll to position [0, 1]
click at [540, 431] on button "Save" at bounding box center [533, 432] width 48 height 23
click at [121, 90] on button "Translation missing: [DOMAIN_NAME]_menu" at bounding box center [185, 96] width 157 height 13
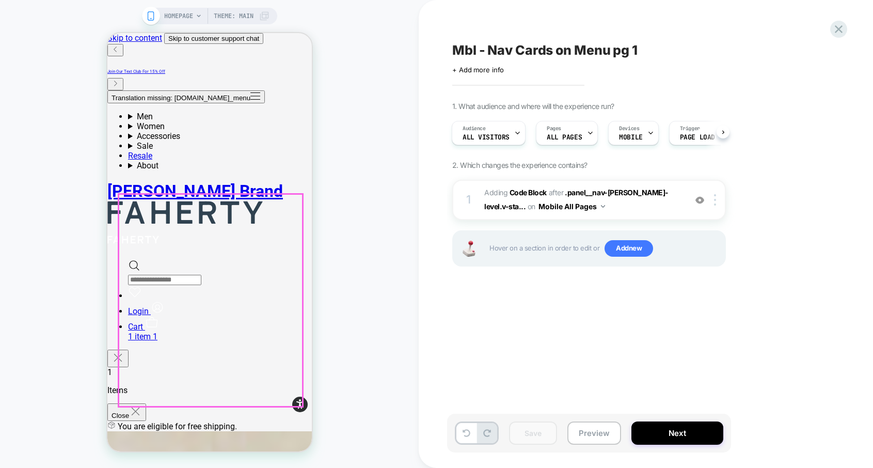
scroll to position [263, 0]
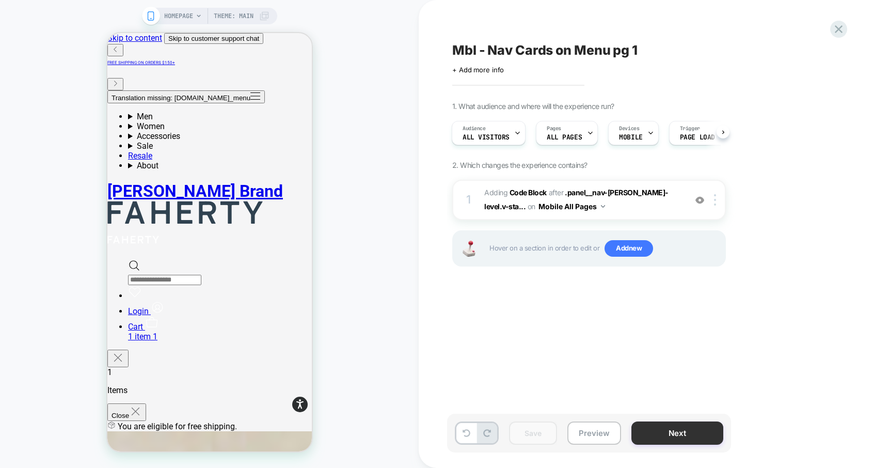
click at [678, 427] on button "Next" at bounding box center [677, 432] width 92 height 23
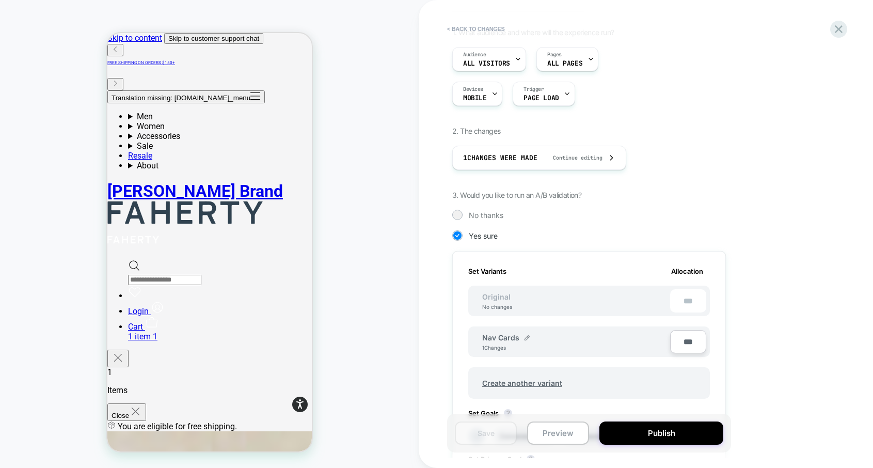
scroll to position [276, 0]
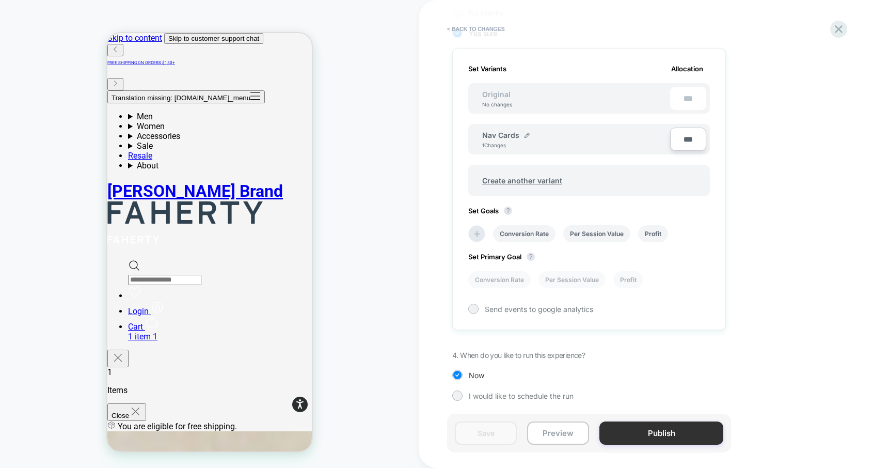
click at [670, 428] on button "Publish" at bounding box center [661, 432] width 124 height 23
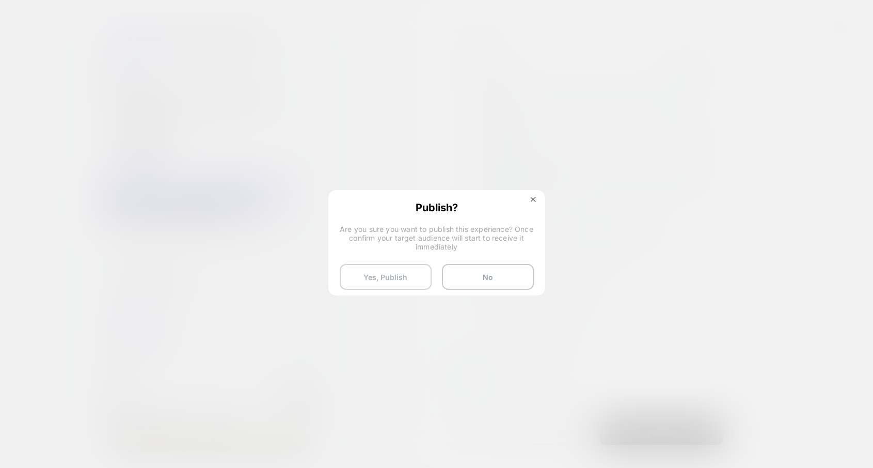
click at [360, 271] on button "Yes, Publish" at bounding box center [386, 277] width 92 height 26
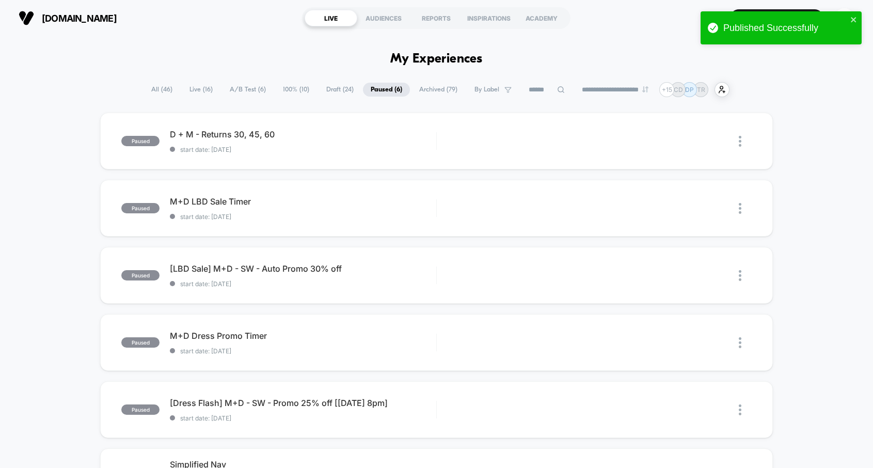
click at [183, 88] on span "Live ( 16 )" at bounding box center [201, 90] width 39 height 14
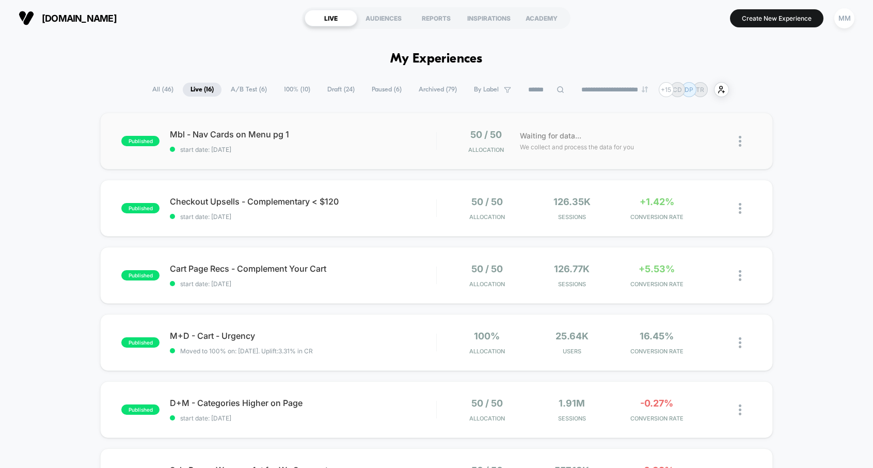
click at [352, 142] on div "Mbl - Nav Cards on Menu pg 1 start date: 9/15/2025" at bounding box center [303, 141] width 266 height 24
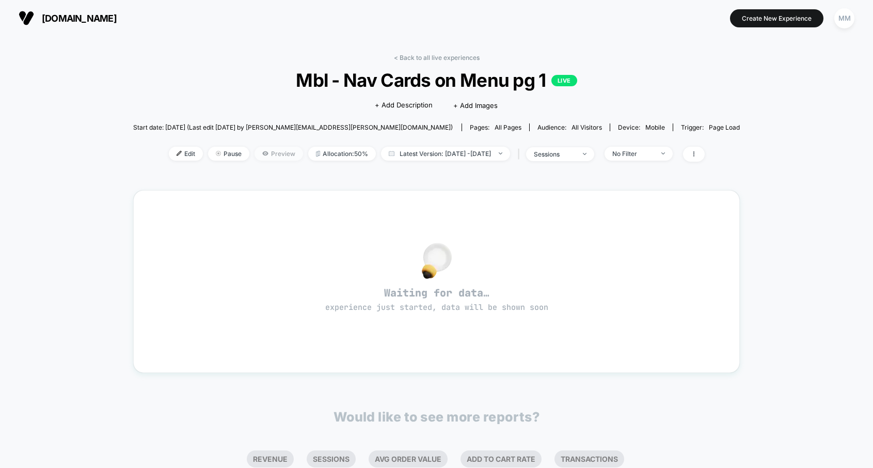
click at [267, 152] on span "Preview" at bounding box center [278, 154] width 49 height 14
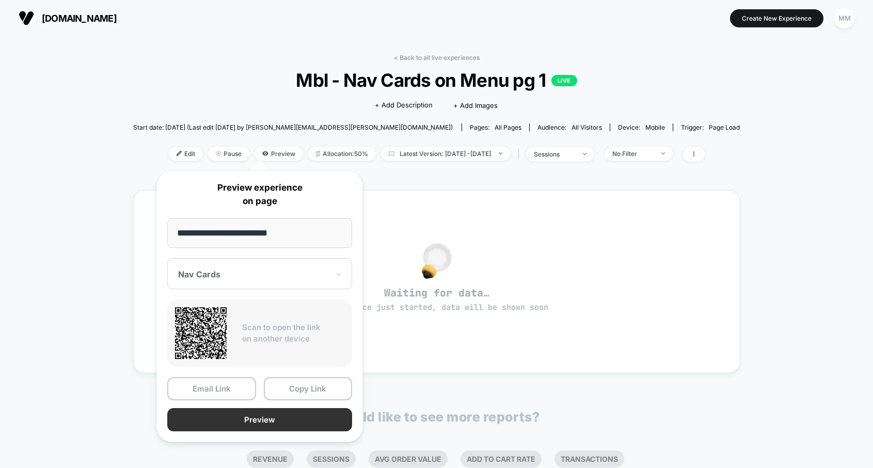
click at [299, 419] on button "Preview" at bounding box center [259, 419] width 185 height 23
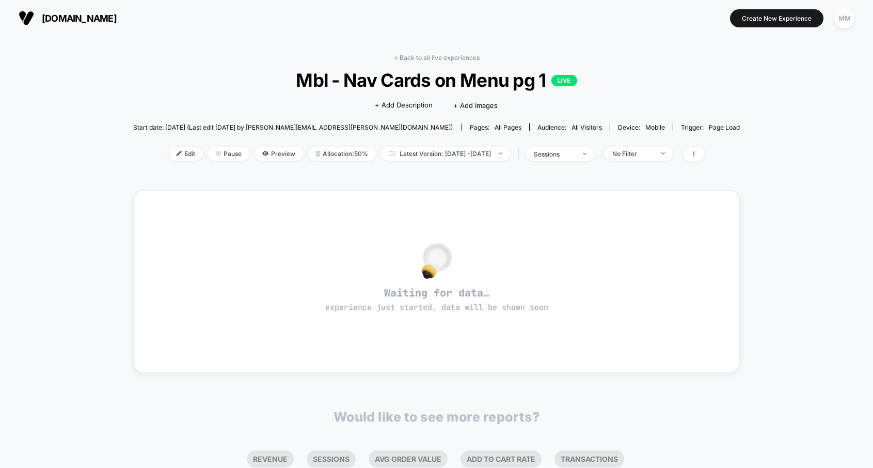
click at [424, 53] on div "< Back to all live experiences Mbl - Nav Cards on Menu pg 1 LIVE Click to edit …" at bounding box center [436, 313] width 607 height 535
click at [429, 58] on link "< Back to all live experiences" at bounding box center [437, 58] width 86 height 8
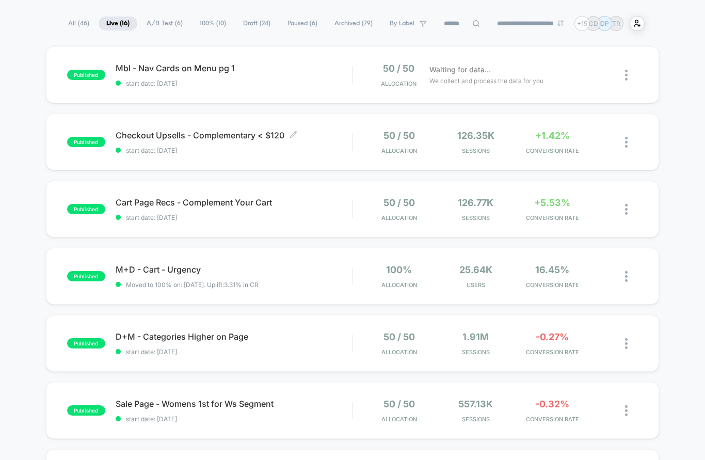
scroll to position [66, 0]
click at [149, 23] on span "A/B Test ( 6 )" at bounding box center [165, 24] width 52 height 14
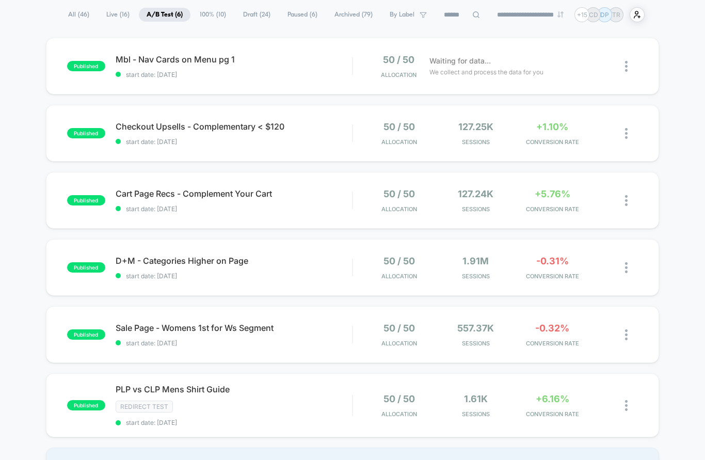
scroll to position [76, 0]
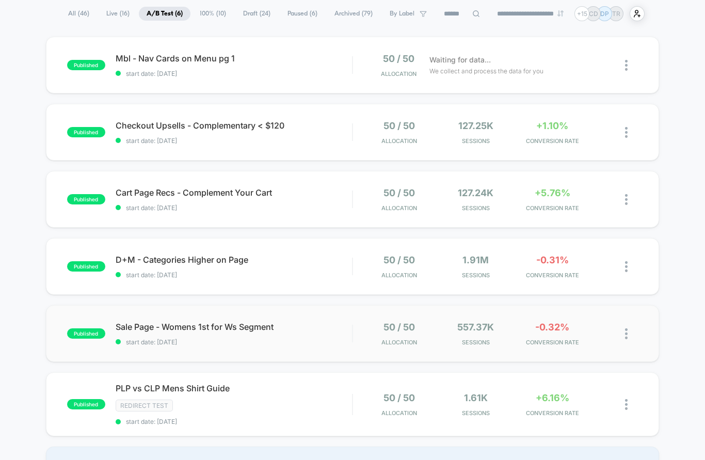
click at [312, 348] on div "published Sale Page - Womens 1st for Ws Segment start date: [DATE] 50 / 50 Allo…" at bounding box center [352, 333] width 613 height 57
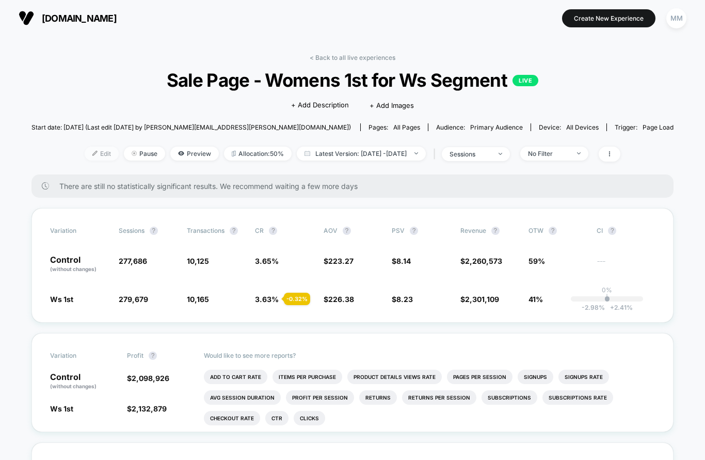
click at [89, 150] on span "Edit" at bounding box center [102, 154] width 34 height 14
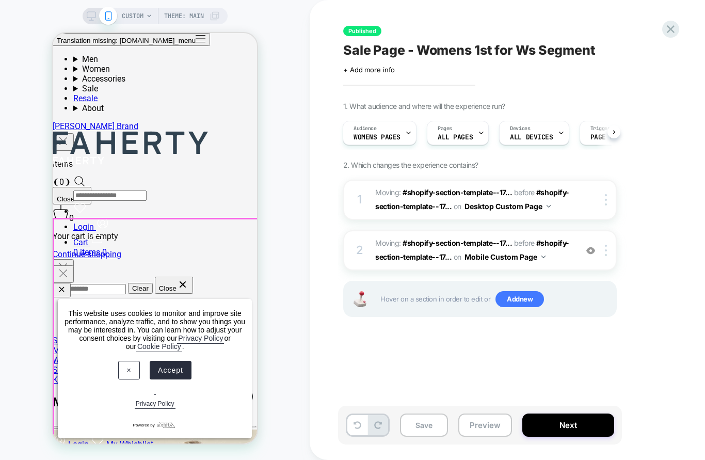
scroll to position [378, 0]
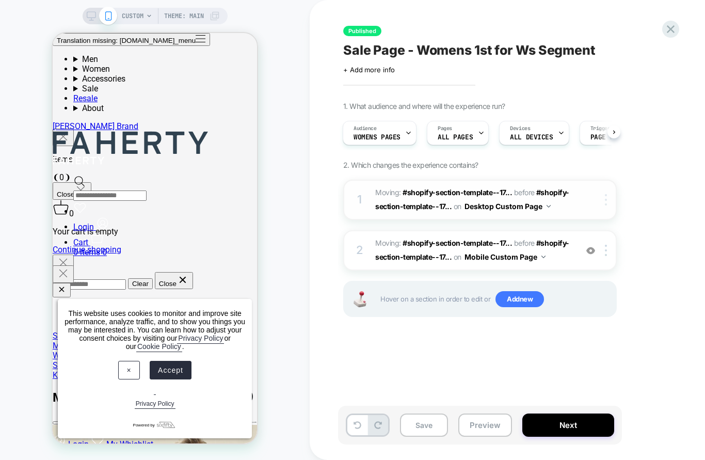
click at [609, 202] on div at bounding box center [607, 199] width 17 height 11
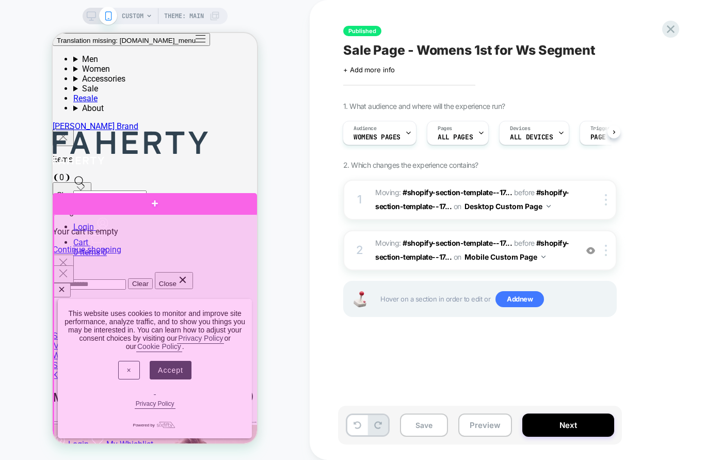
click at [249, 231] on div at bounding box center [156, 418] width 204 height 409
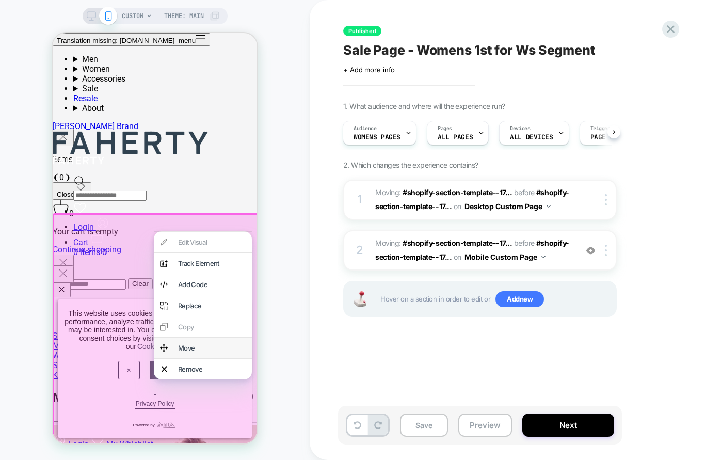
click at [217, 352] on div "Move" at bounding box center [212, 348] width 68 height 8
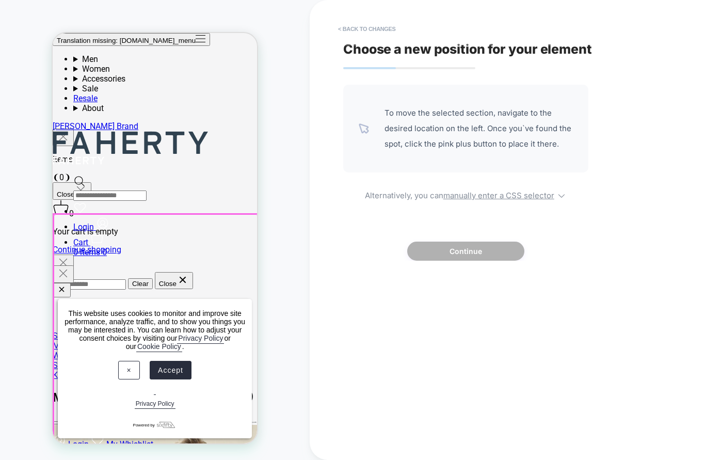
scroll to position [0, 0]
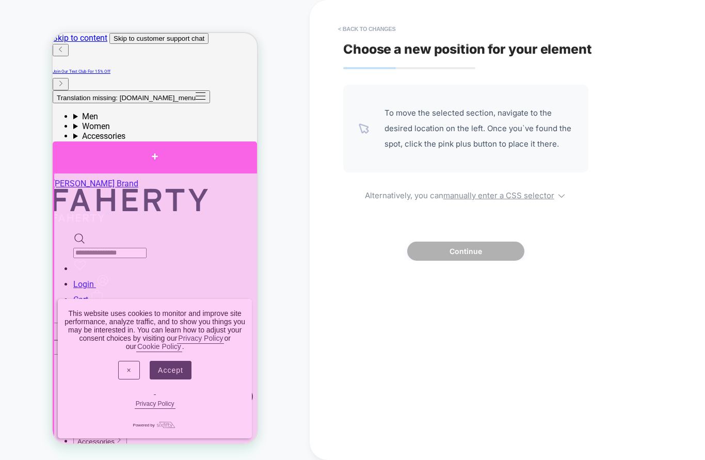
click at [236, 154] on div at bounding box center [155, 156] width 204 height 31
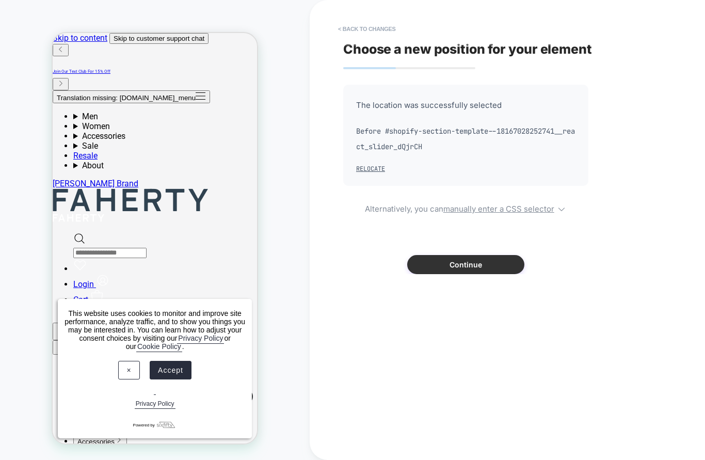
click at [484, 264] on button "Continue" at bounding box center [465, 264] width 117 height 19
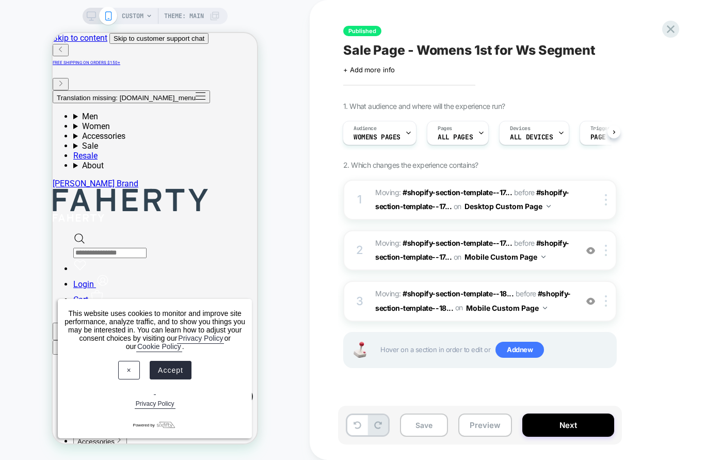
click at [90, 15] on icon at bounding box center [91, 15] width 9 height 9
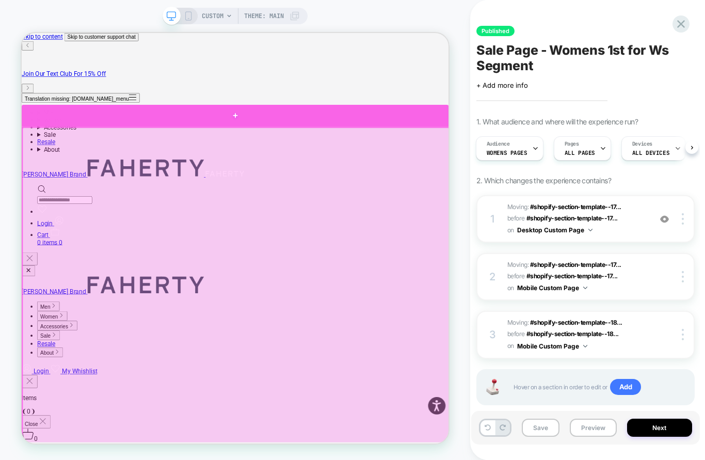
click at [526, 145] on div at bounding box center [306, 142] width 569 height 29
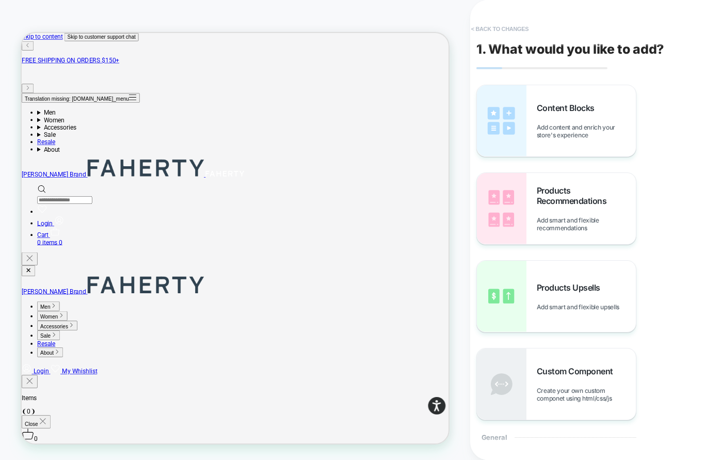
click at [492, 26] on button "< Back to changes" at bounding box center [500, 29] width 68 height 17
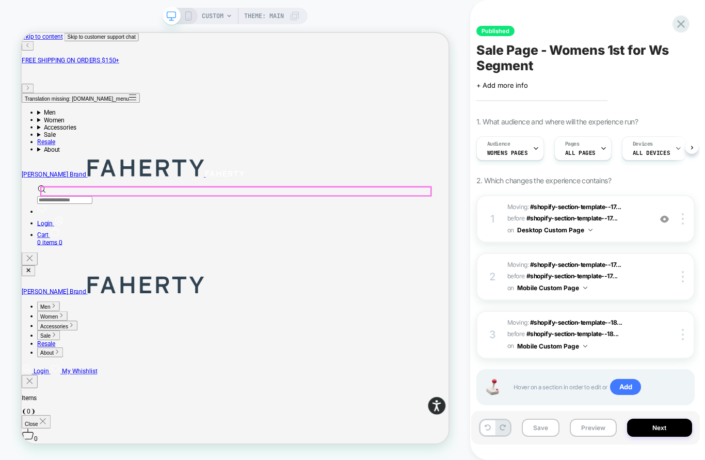
scroll to position [0, 1]
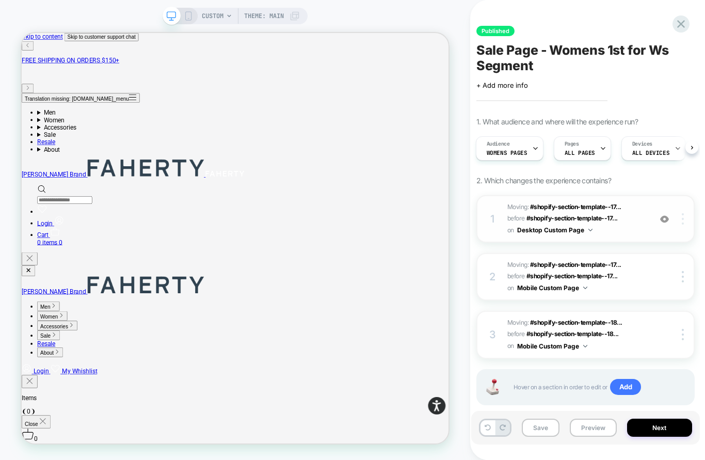
click at [682, 219] on img at bounding box center [683, 218] width 2 height 11
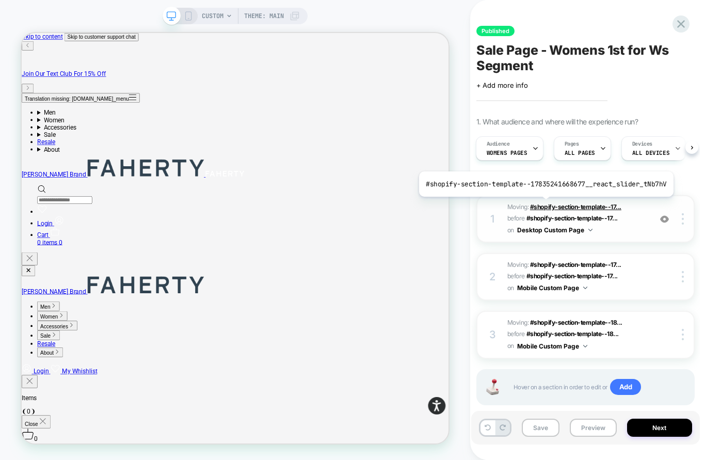
click at [543, 204] on span "#shopify-section-template--17..." at bounding box center [575, 207] width 91 height 8
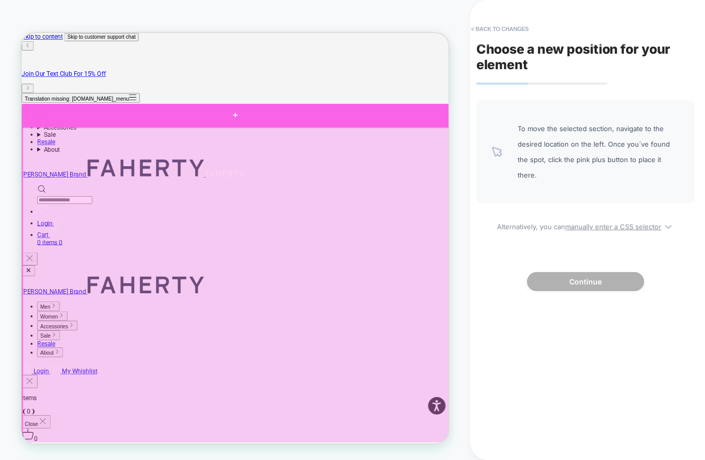
click at [555, 142] on div at bounding box center [306, 142] width 569 height 31
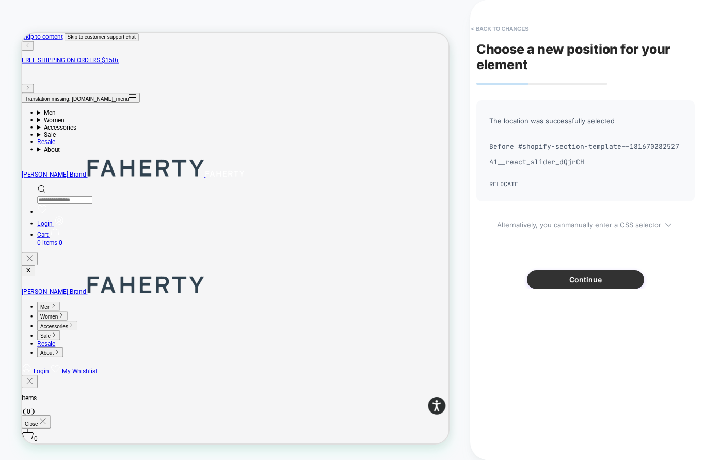
click at [577, 275] on button "Continue" at bounding box center [585, 279] width 117 height 19
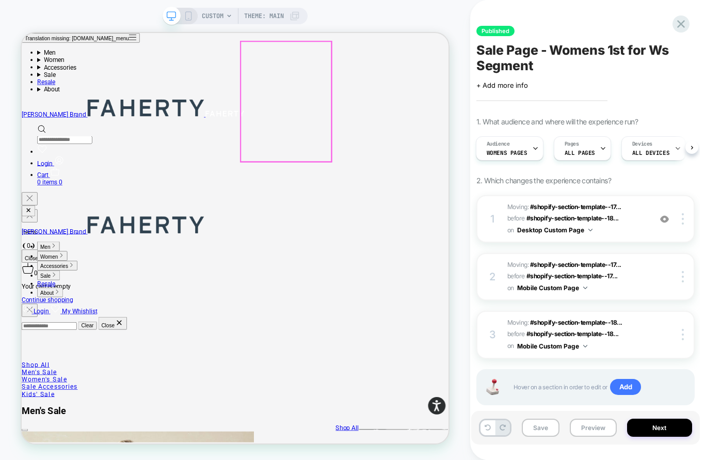
scroll to position [257, 0]
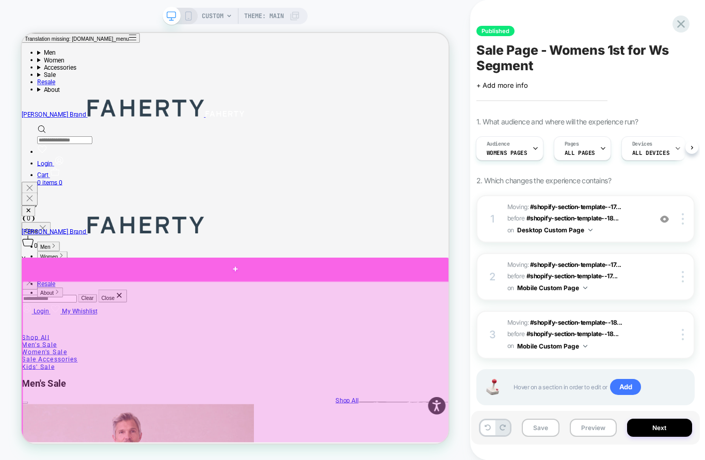
click at [559, 349] on div at bounding box center [306, 347] width 569 height 31
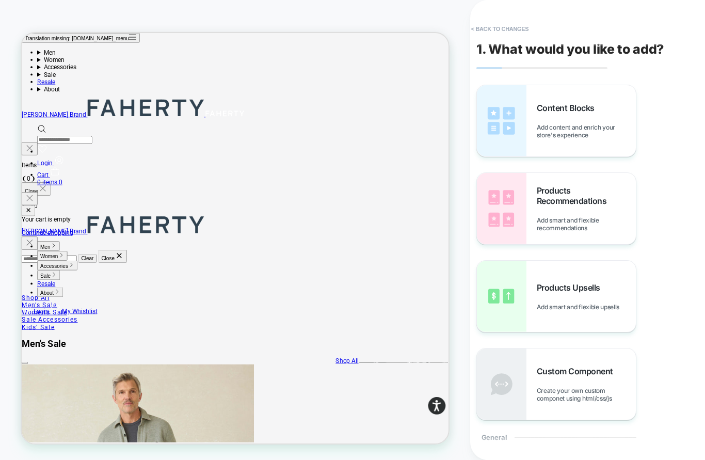
scroll to position [313, 0]
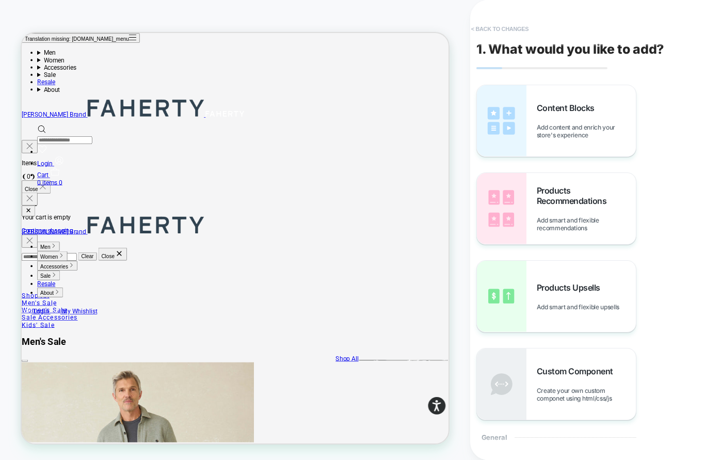
click at [505, 26] on button "< Back to changes" at bounding box center [500, 29] width 68 height 17
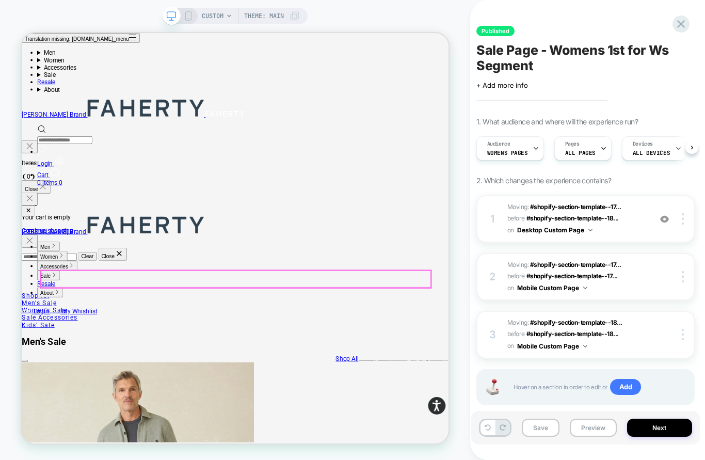
scroll to position [0, 1]
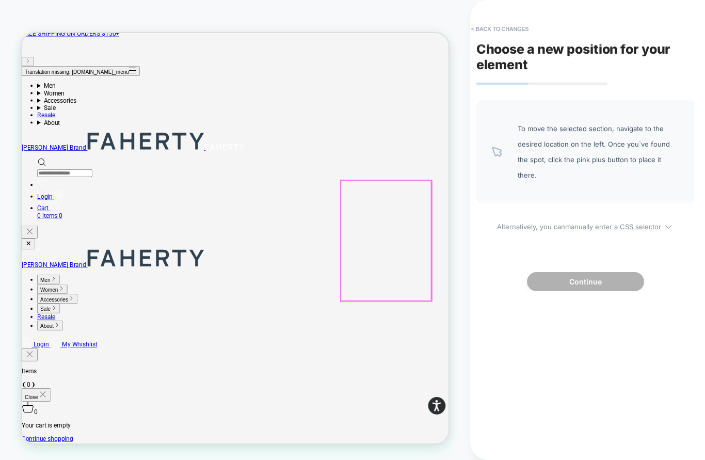
scroll to position [0, 0]
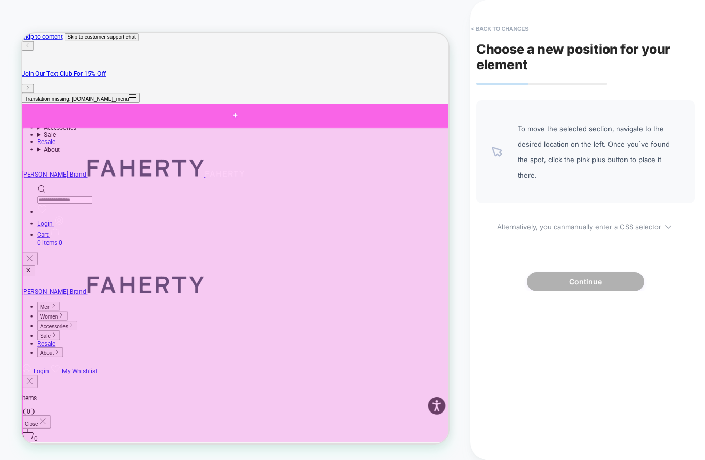
click at [572, 148] on div at bounding box center [306, 142] width 569 height 31
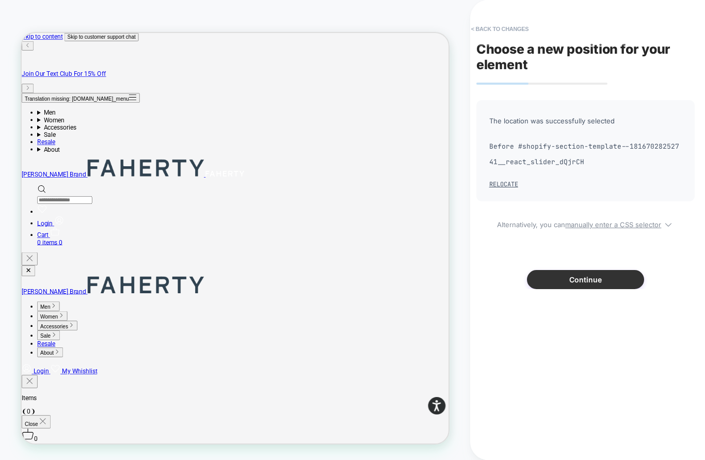
click at [604, 286] on button "Continue" at bounding box center [585, 279] width 117 height 19
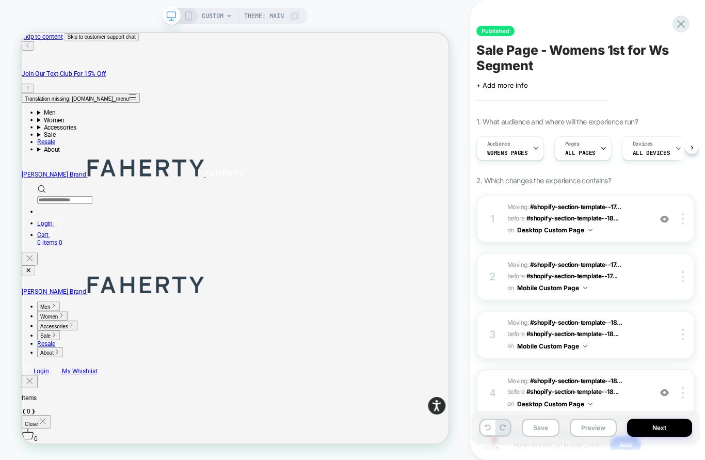
scroll to position [0, 1]
click at [653, 431] on button "Next" at bounding box center [659, 427] width 65 height 18
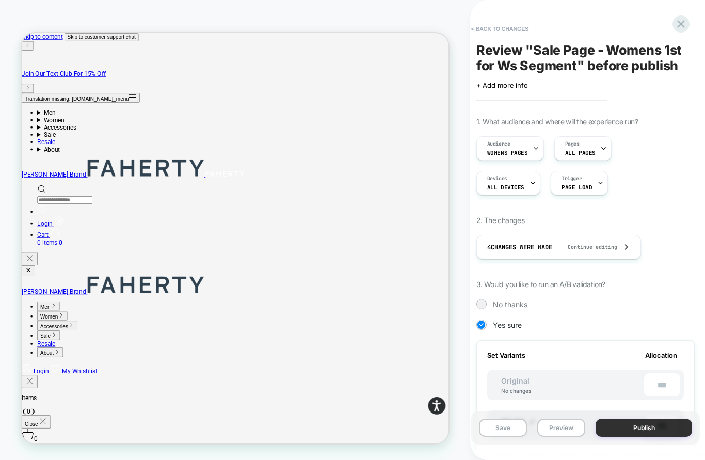
scroll to position [0, 1]
click at [611, 428] on button "Publish" at bounding box center [643, 427] width 96 height 18
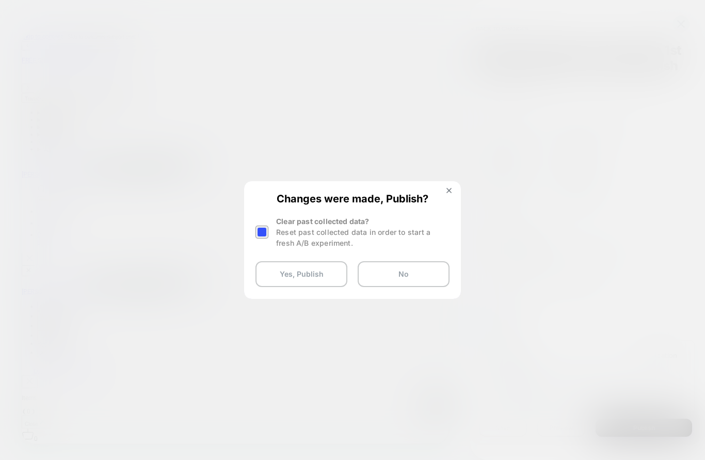
click at [261, 233] on div at bounding box center [261, 231] width 13 height 13
click at [274, 275] on button "Yes, Publish" at bounding box center [301, 274] width 92 height 26
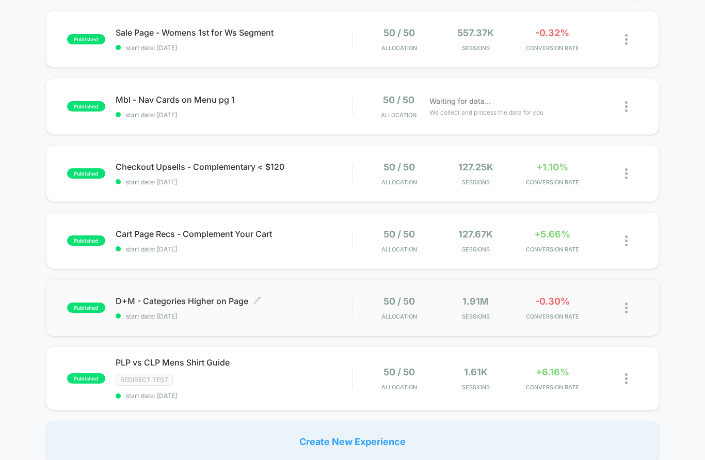
scroll to position [106, 0]
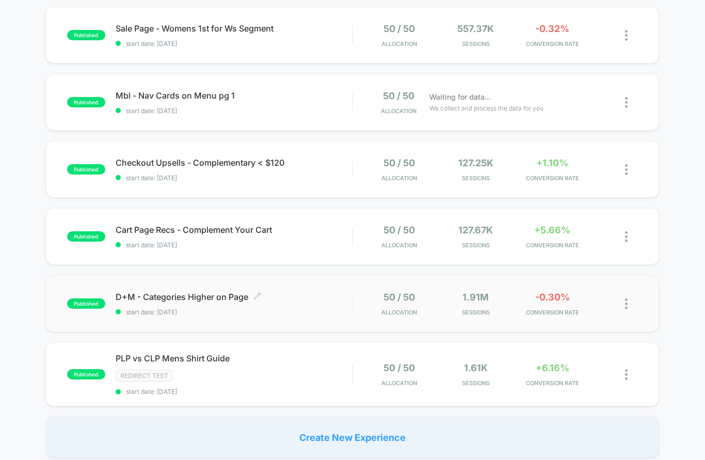
click at [327, 313] on span "start date: [DATE]" at bounding box center [234, 312] width 236 height 8
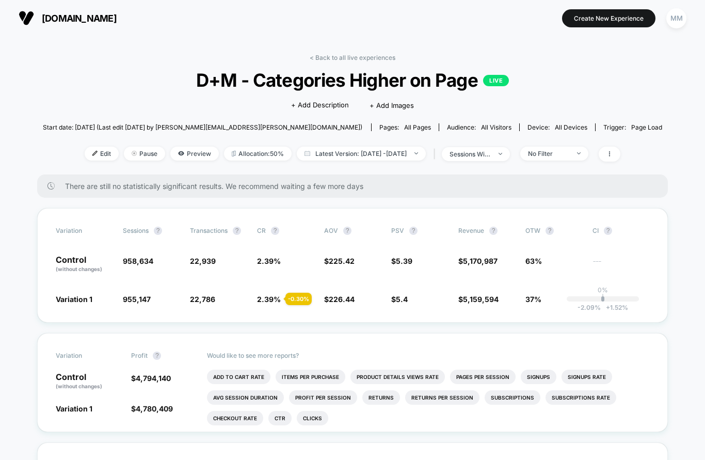
click at [85, 154] on span "Edit" at bounding box center [102, 154] width 34 height 14
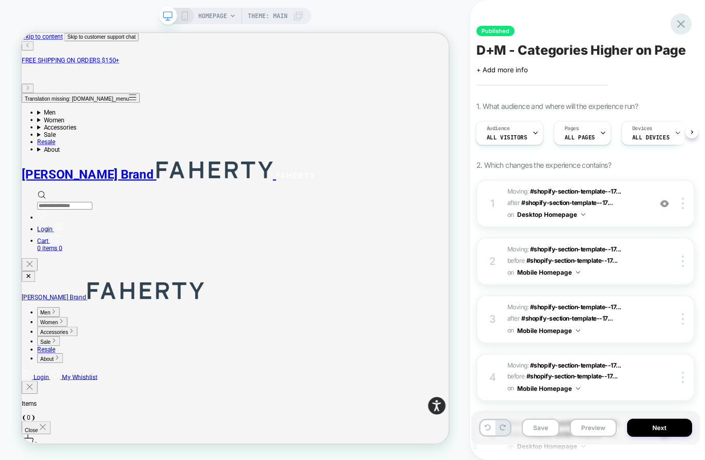
click at [676, 25] on icon at bounding box center [681, 24] width 14 height 14
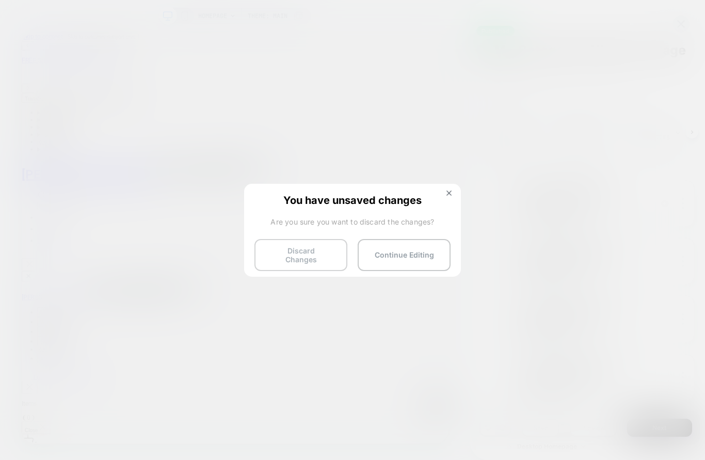
click at [297, 256] on button "Discard Changes" at bounding box center [300, 255] width 93 height 32
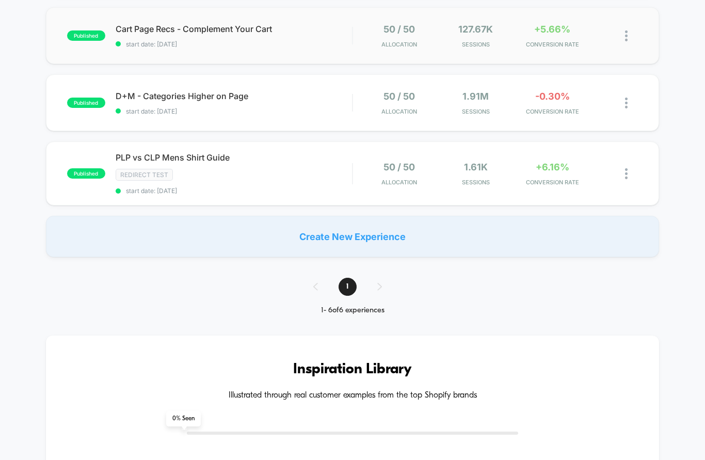
scroll to position [348, 0]
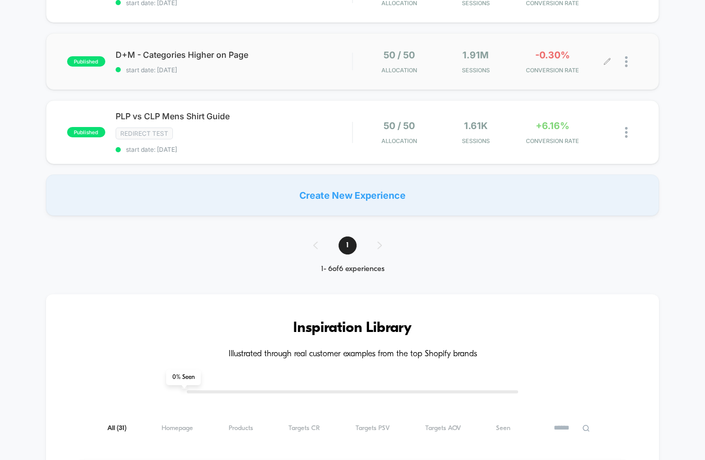
click at [629, 65] on div at bounding box center [631, 62] width 13 height 24
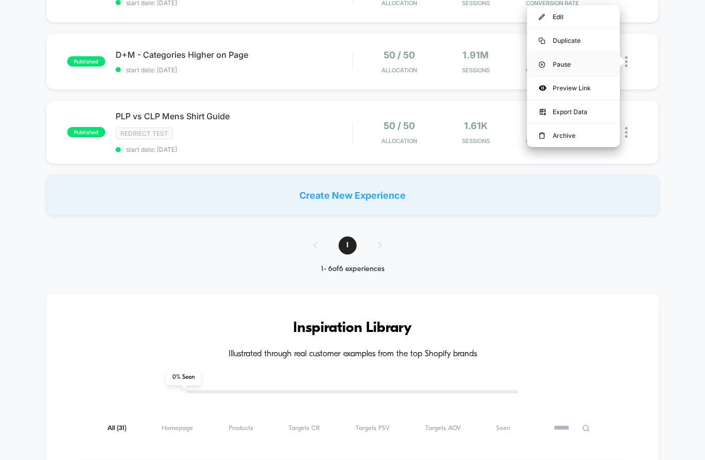
click at [587, 64] on div "Pause" at bounding box center [573, 64] width 93 height 23
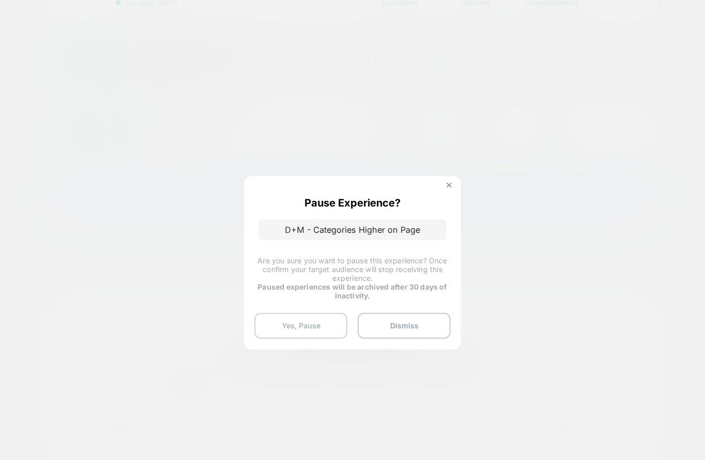
click at [284, 320] on button "Yes, Pause" at bounding box center [300, 326] width 93 height 26
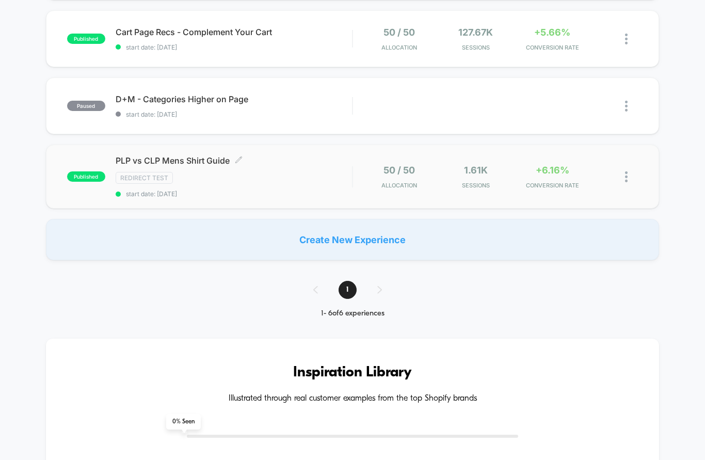
scroll to position [303, 0]
click at [293, 178] on div "Redirect Test" at bounding box center [234, 178] width 236 height 12
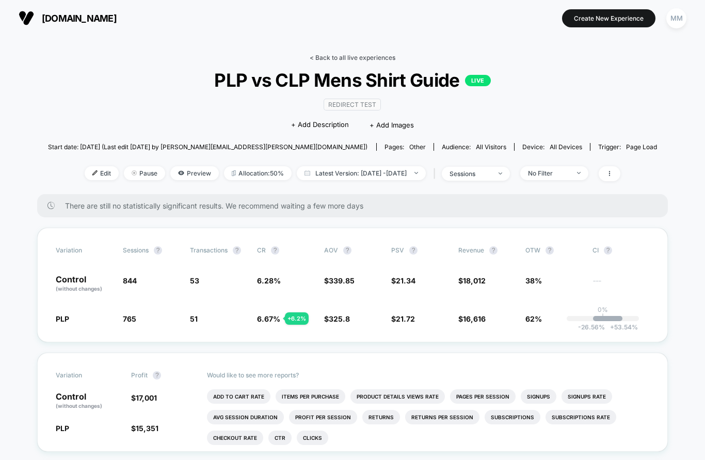
click at [347, 59] on link "< Back to all live experiences" at bounding box center [353, 58] width 86 height 8
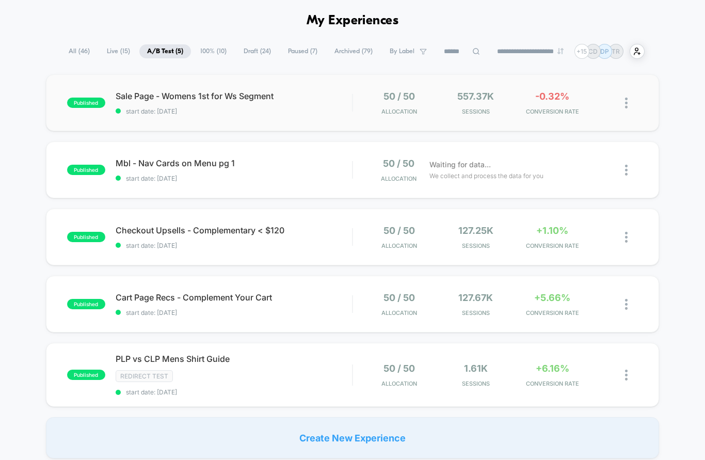
scroll to position [35, 0]
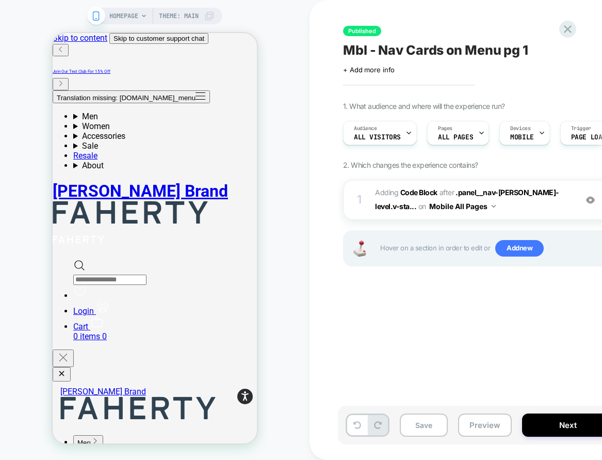
scroll to position [0, 1]
click at [569, 27] on icon at bounding box center [568, 29] width 14 height 14
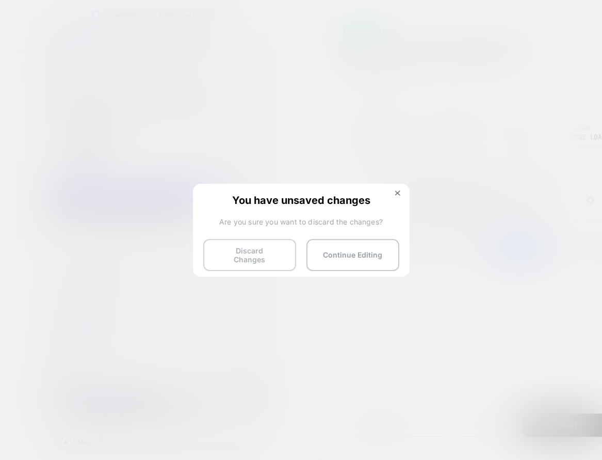
click at [270, 250] on button "Discard Changes" at bounding box center [249, 255] width 93 height 32
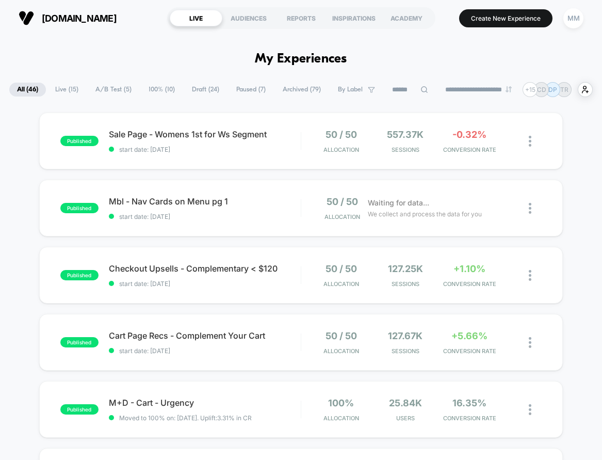
click at [118, 83] on span "A/B Test ( 5 )" at bounding box center [114, 90] width 52 height 14
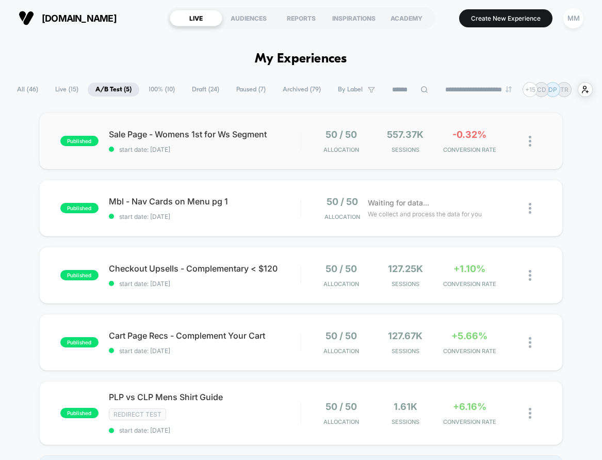
click at [215, 154] on div "published Sale Page - Womens 1st for Ws Segment start date: [DATE] 50 / 50 Allo…" at bounding box center [301, 140] width 524 height 57
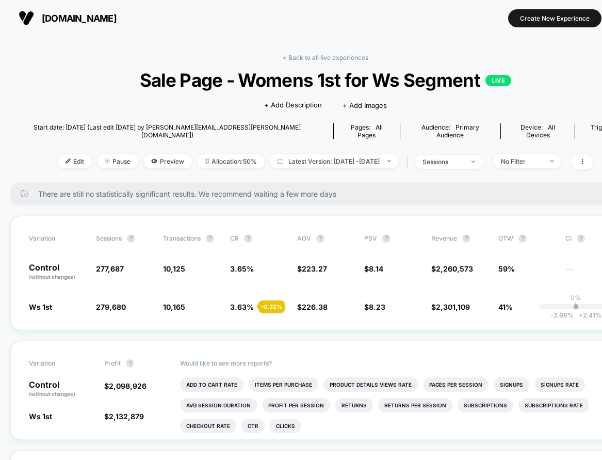
drag, startPoint x: 47, startPoint y: 150, endPoint x: 131, endPoint y: 164, distance: 84.7
click at [58, 154] on span "Edit" at bounding box center [75, 161] width 34 height 14
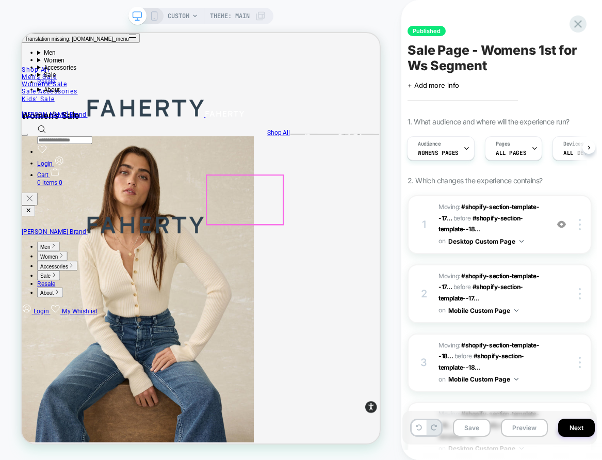
scroll to position [876, 0]
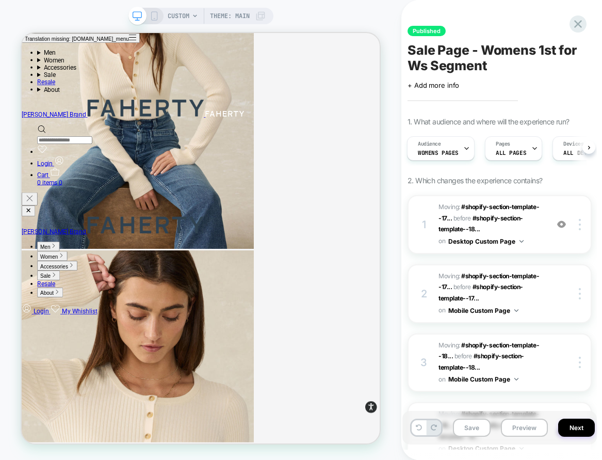
click at [156, 17] on icon at bounding box center [154, 15] width 9 height 9
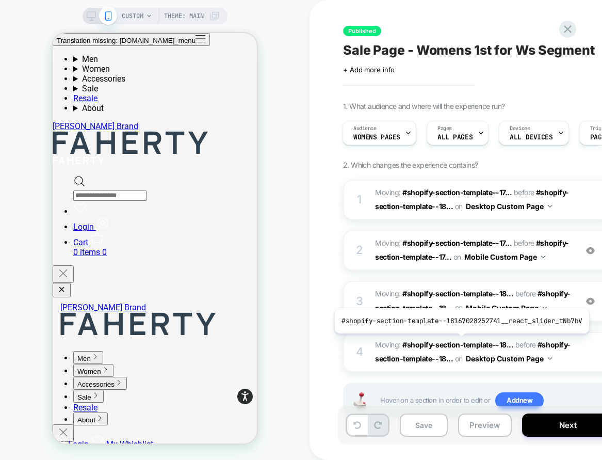
scroll to position [86, 0]
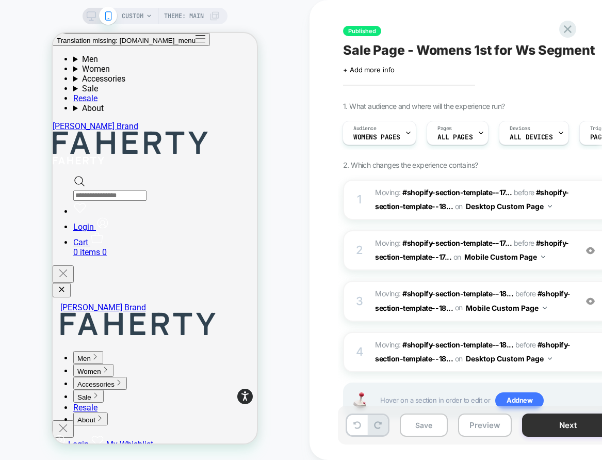
click at [559, 426] on button "Next" at bounding box center [568, 424] width 92 height 23
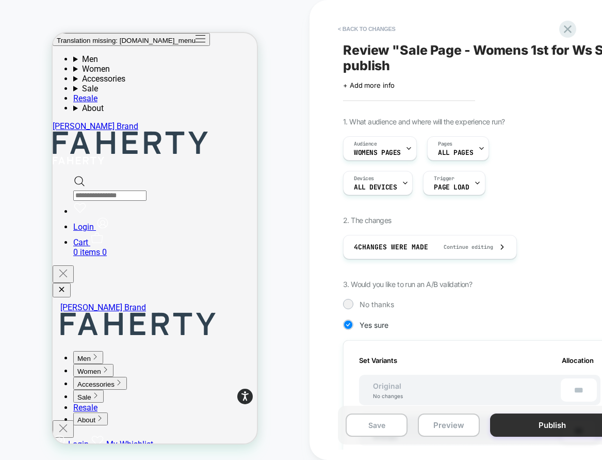
click at [530, 431] on button "Publish" at bounding box center [552, 424] width 124 height 23
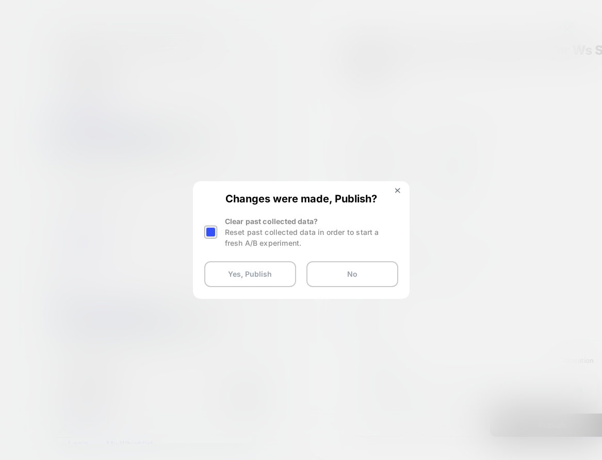
click at [214, 232] on div at bounding box center [210, 231] width 13 height 13
click at [213, 229] on div at bounding box center [210, 231] width 13 height 13
click at [231, 276] on button "Yes, Publish" at bounding box center [250, 274] width 92 height 26
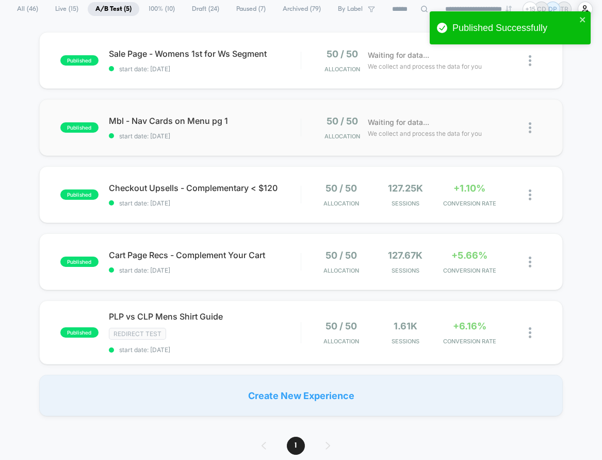
scroll to position [76, 0]
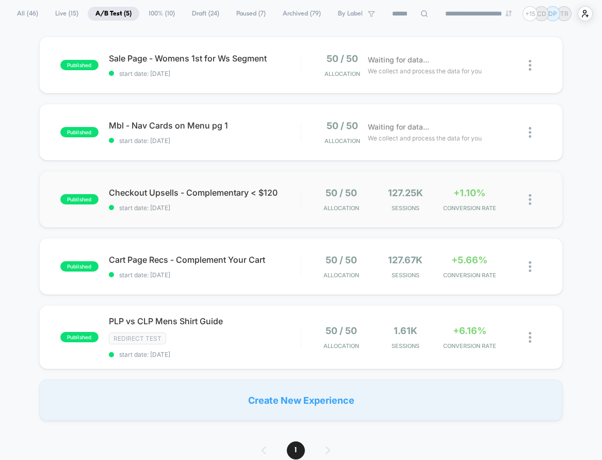
click at [247, 217] on div "published Checkout Upsells - Complementary < $120 start date: [DATE] 50 / 50 Al…" at bounding box center [301, 199] width 524 height 57
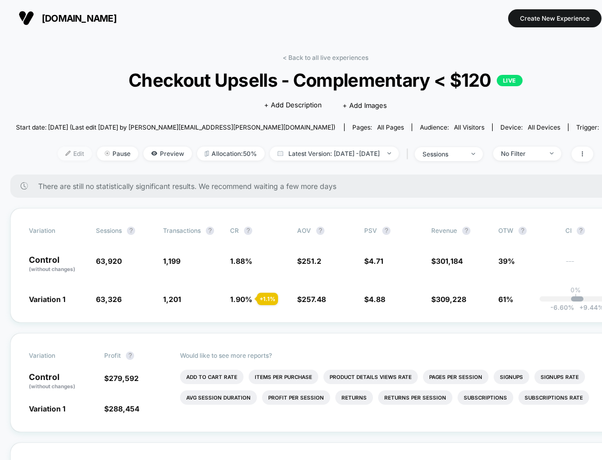
click at [61, 153] on span "Edit" at bounding box center [75, 154] width 34 height 14
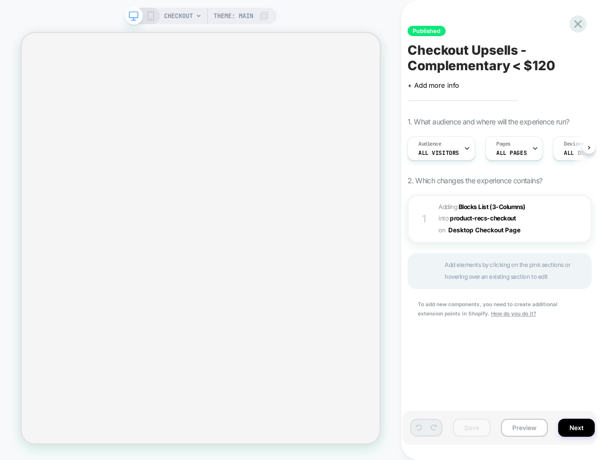
scroll to position [0, 1]
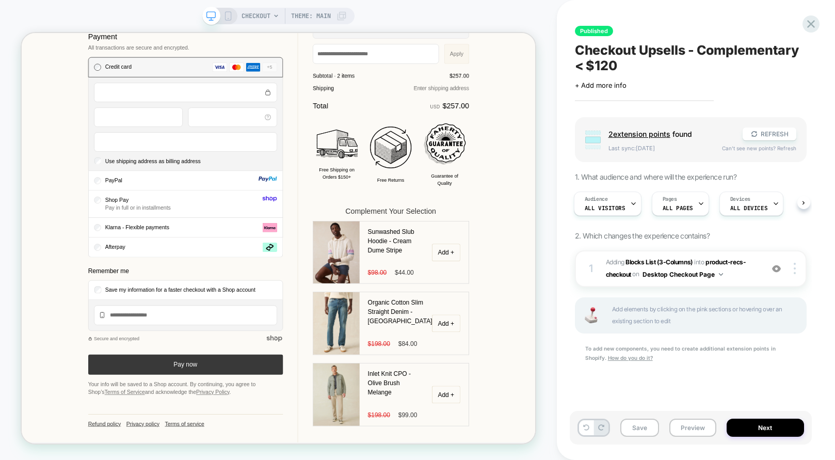
scroll to position [546, 0]
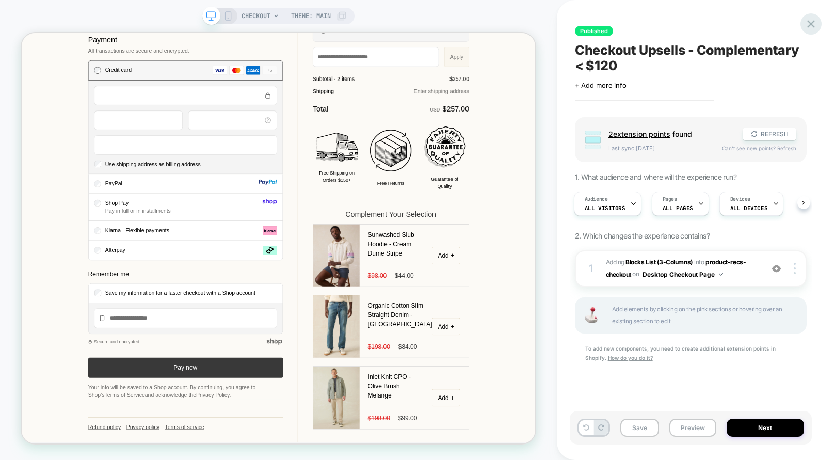
click at [602, 23] on icon at bounding box center [811, 24] width 8 height 8
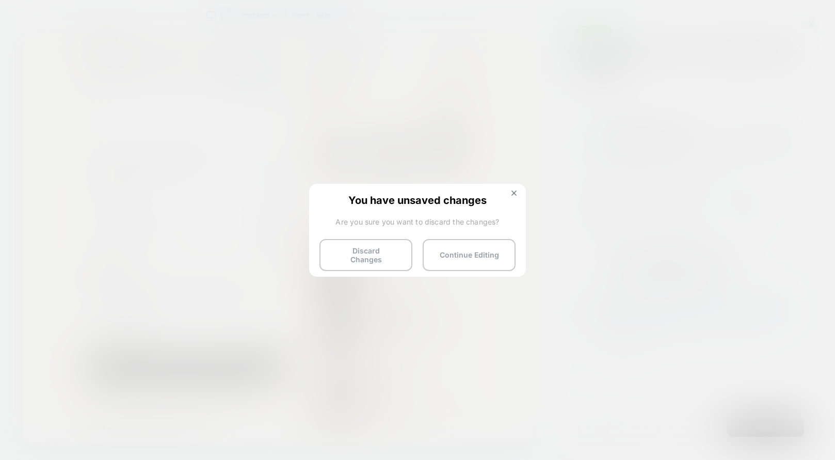
drag, startPoint x: 381, startPoint y: 244, endPoint x: 368, endPoint y: 245, distance: 12.4
click at [381, 244] on button "Discard Changes" at bounding box center [365, 255] width 93 height 32
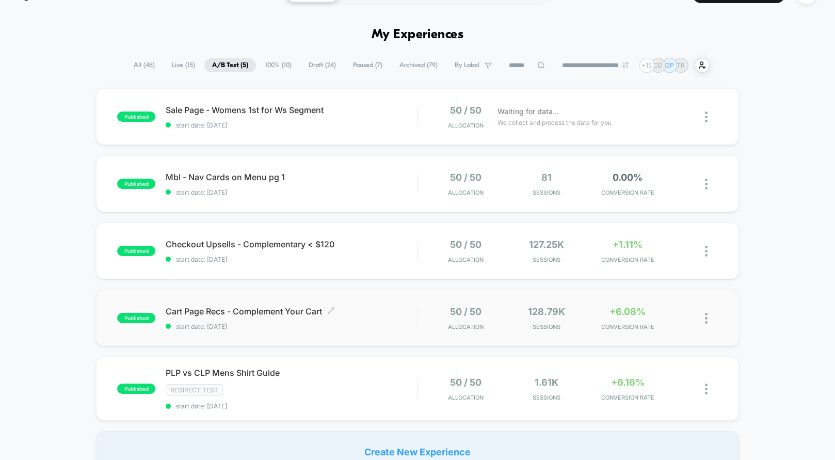
scroll to position [26, 0]
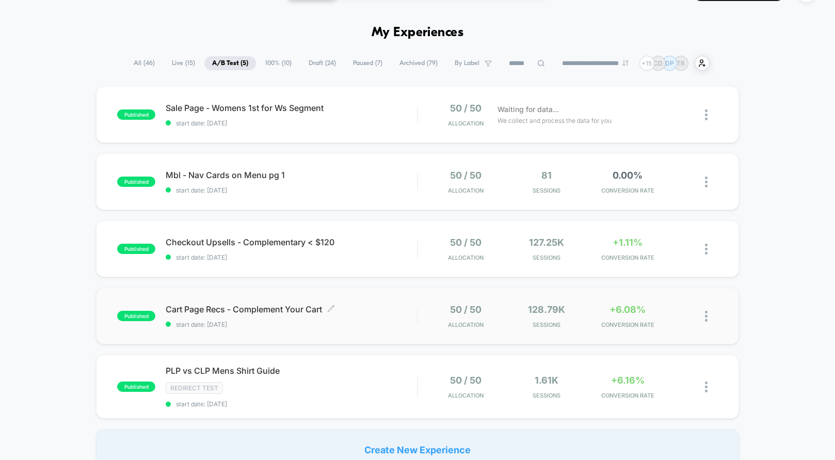
click at [371, 310] on span "Cart Page Recs - Complement Your Cart Click to edit experience details" at bounding box center [291, 309] width 251 height 10
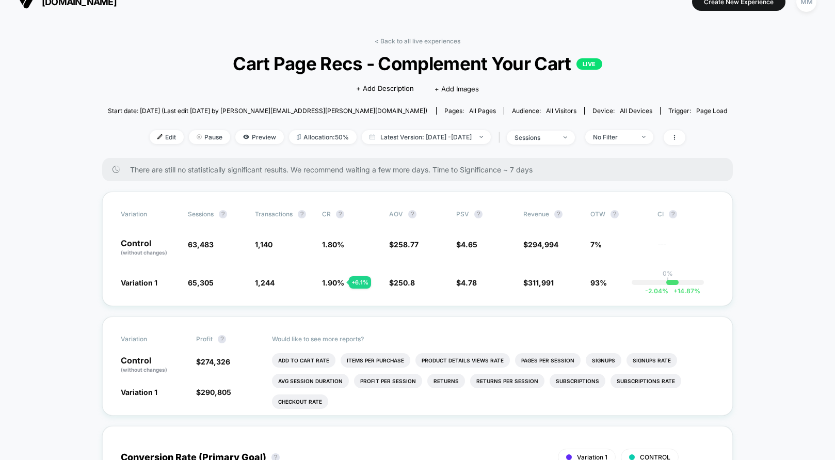
scroll to position [18, 0]
click at [152, 134] on span "Edit" at bounding box center [167, 136] width 34 height 14
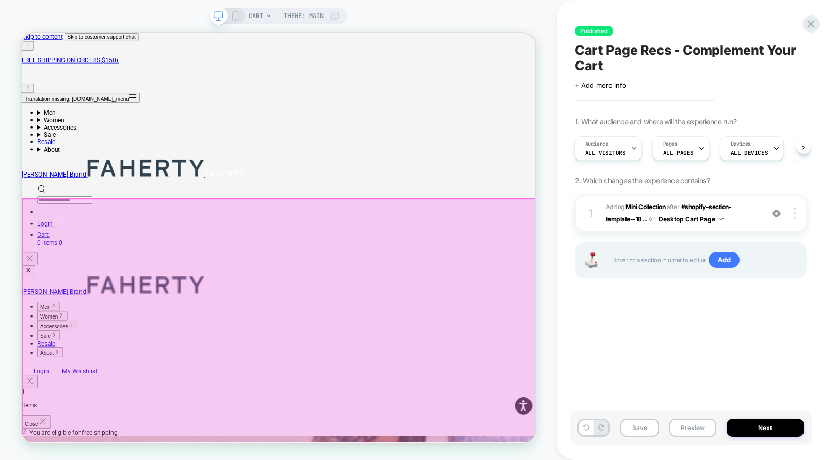
scroll to position [220, 0]
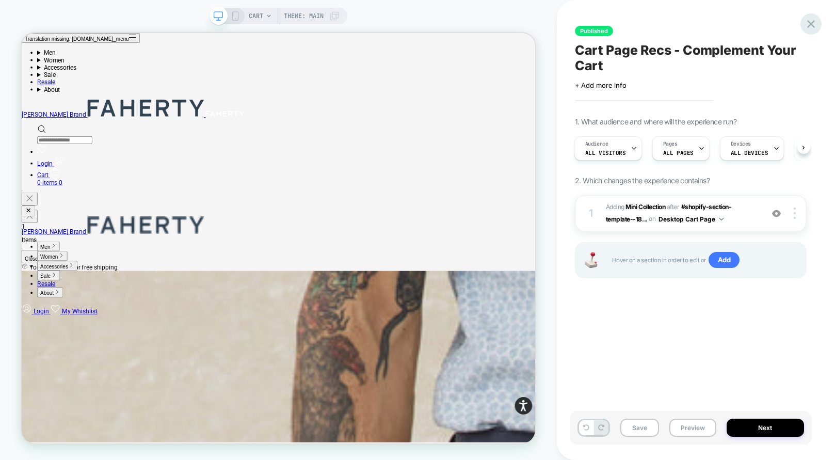
click at [602, 27] on icon at bounding box center [811, 24] width 14 height 14
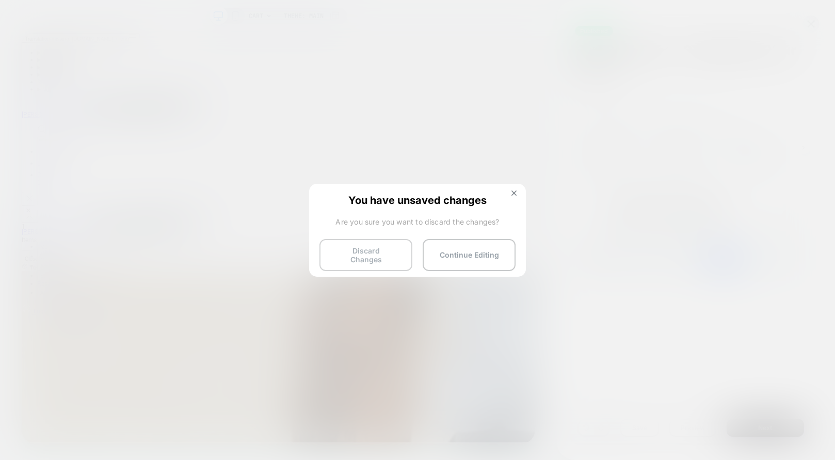
click at [369, 247] on button "Discard Changes" at bounding box center [365, 255] width 93 height 32
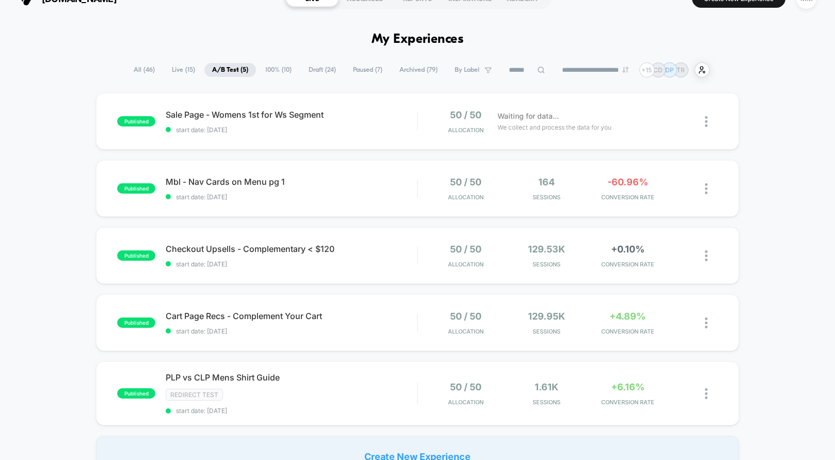
scroll to position [25, 0]
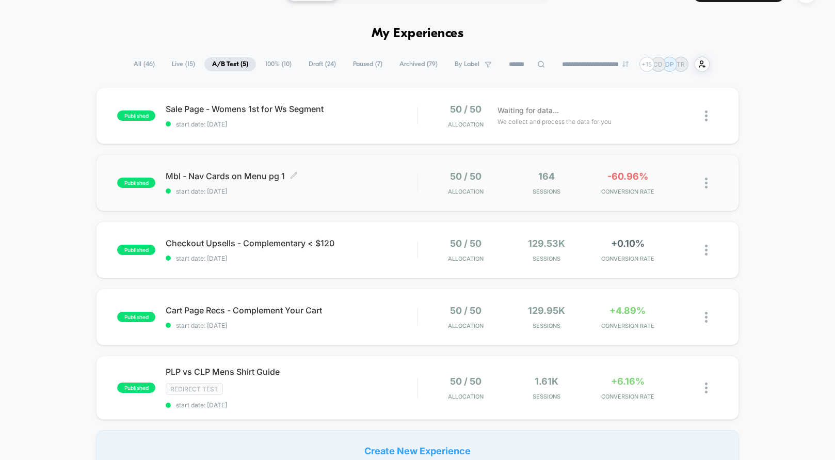
click at [329, 186] on div "Mbl - Nav Cards on Menu pg 1 Click to edit experience details Click to edit exp…" at bounding box center [291, 183] width 251 height 24
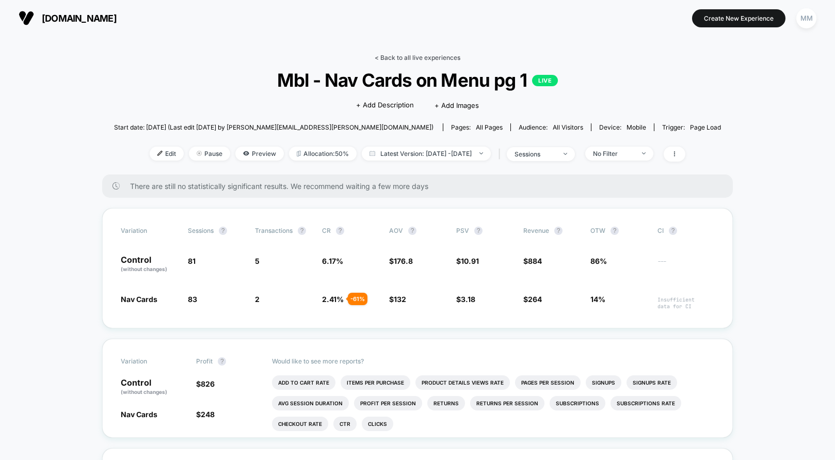
click at [404, 59] on link "< Back to all live experiences" at bounding box center [418, 58] width 86 height 8
